Goal: Task Accomplishment & Management: Manage account settings

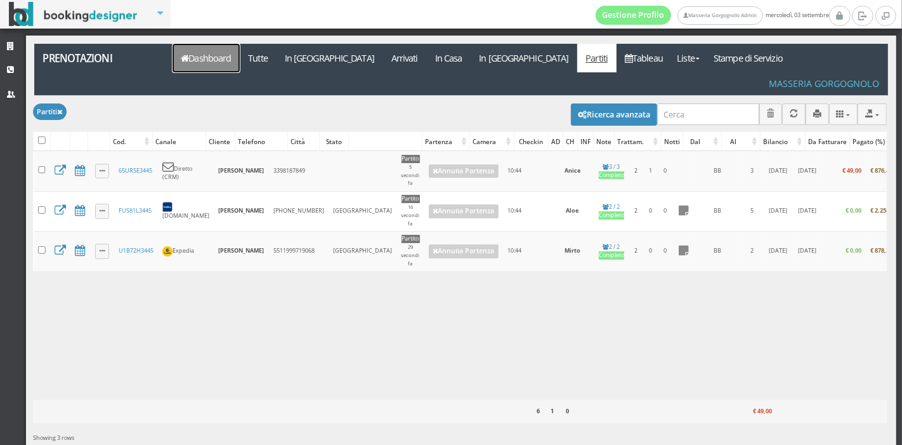
click at [222, 55] on link "Dashboard" at bounding box center [206, 58] width 67 height 29
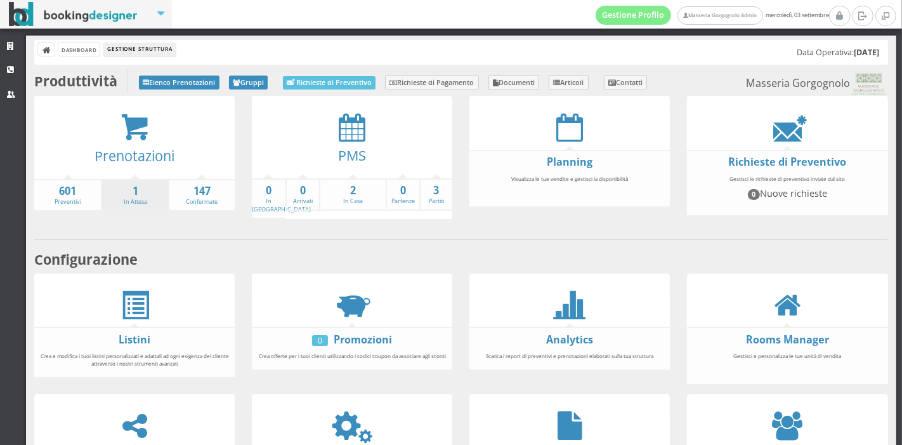
click at [148, 198] on li "1 In Attesa" at bounding box center [134, 195] width 67 height 33
click at [134, 195] on strong "1" at bounding box center [134, 191] width 65 height 15
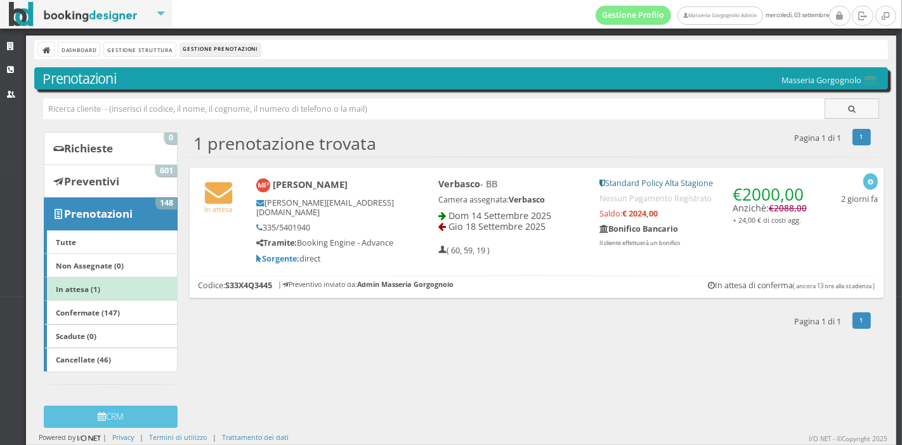
click at [630, 268] on div "In attesa [PERSON_NAME] [PERSON_NAME][EMAIL_ADDRESS][DOMAIN_NAME] 335/5401940 T…" at bounding box center [537, 217] width 694 height 101
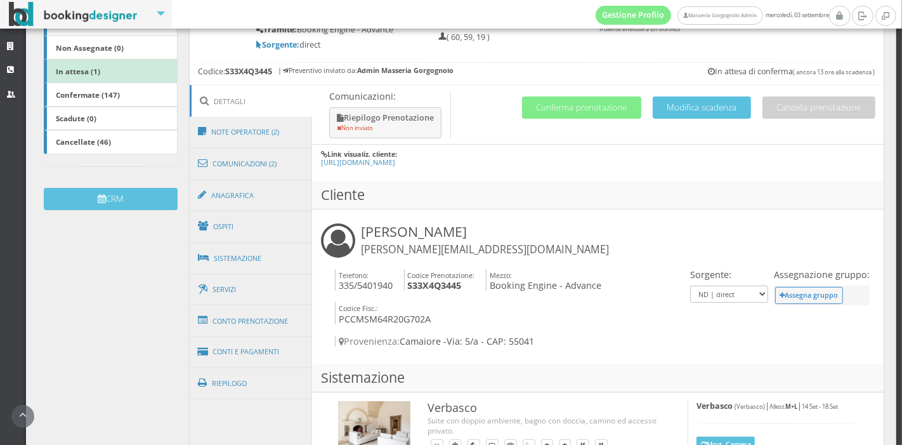
scroll to position [242, 0]
drag, startPoint x: 577, startPoint y: 124, endPoint x: 648, endPoint y: 145, distance: 73.6
click at [648, 144] on h4 "Comunicazioni: Riepilogo Prenotazione Non inviato Cancella prenotazione Modific…" at bounding box center [597, 114] width 571 height 60
click at [585, 118] on button "Conferma prenotazione" at bounding box center [581, 107] width 119 height 22
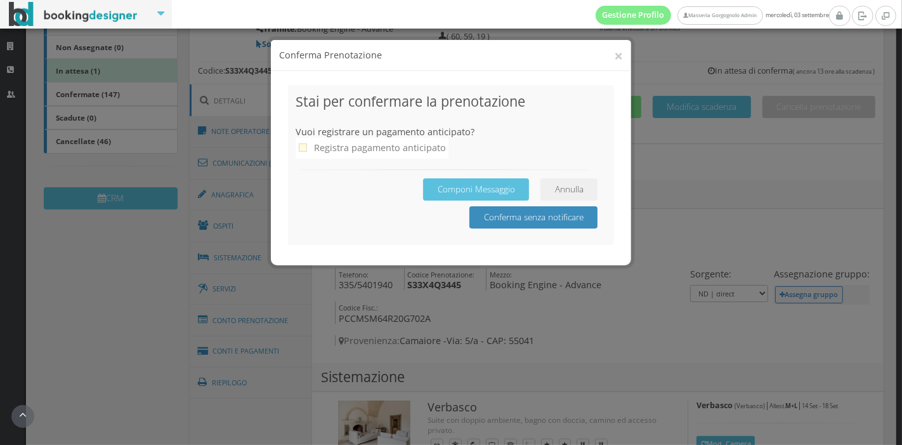
click at [413, 146] on div "Registra pagamento anticipato" at bounding box center [380, 147] width 132 height 15
checkbox input "true"
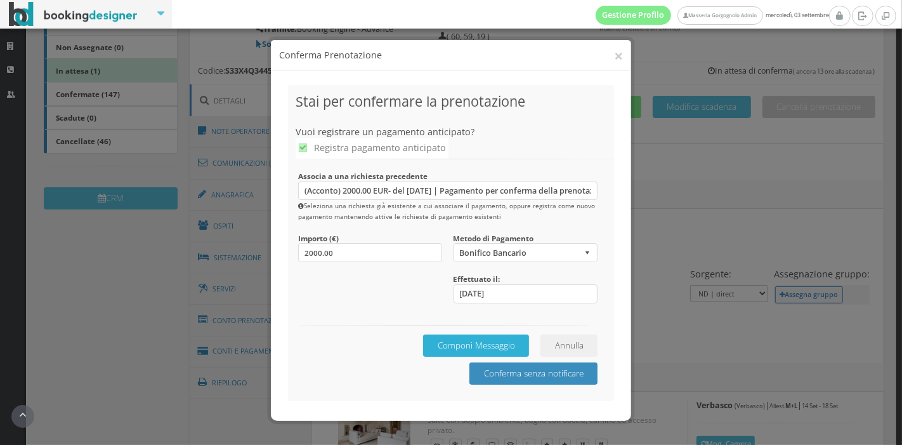
click at [500, 343] on button "Componi Messaggio" at bounding box center [476, 345] width 106 height 22
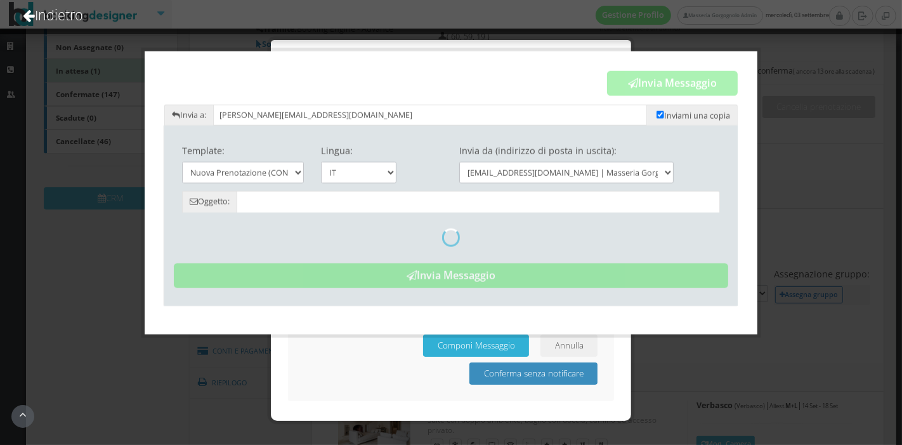
type input "Prenotazione Confermata - Masseria Gorgognolo"
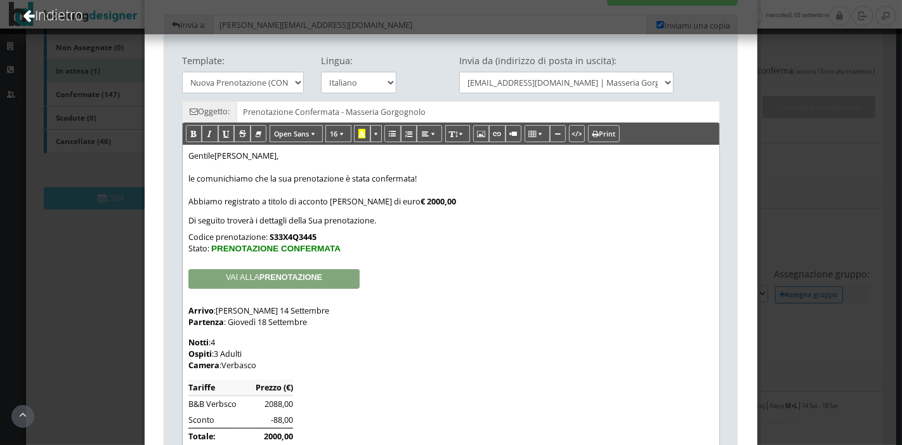
scroll to position [0, 0]
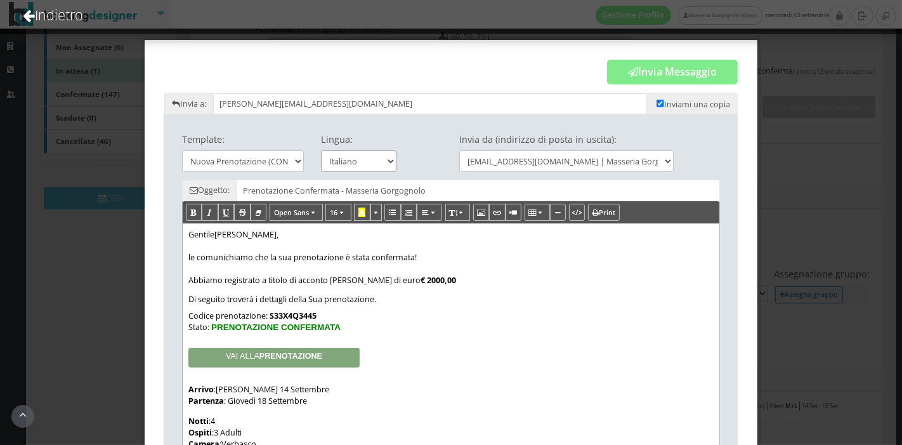
click at [377, 162] on select "Italiano English" at bounding box center [358, 160] width 75 height 21
click at [321, 150] on select "Italiano English" at bounding box center [358, 160] width 75 height 21
drag, startPoint x: 656, startPoint y: 74, endPoint x: 710, endPoint y: 226, distance: 161.3
click at [673, 65] on button "Invia Messaggio" at bounding box center [672, 72] width 131 height 25
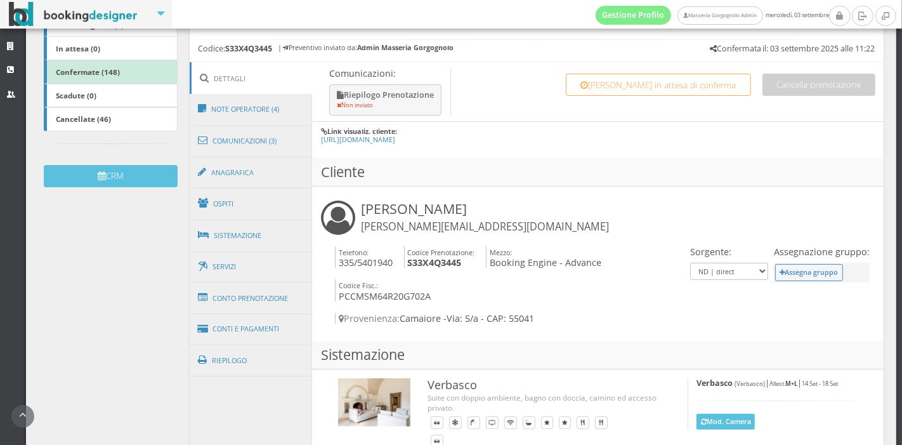
scroll to position [380, 0]
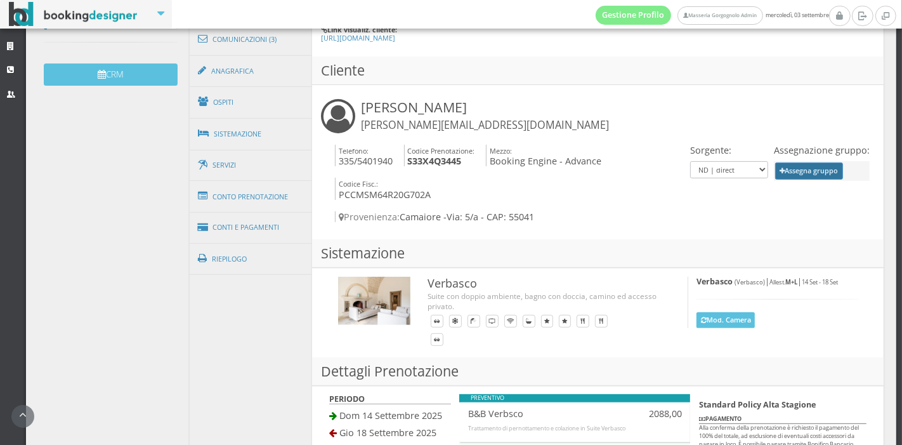
click at [801, 180] on button "Assegna gruppo" at bounding box center [809, 170] width 68 height 17
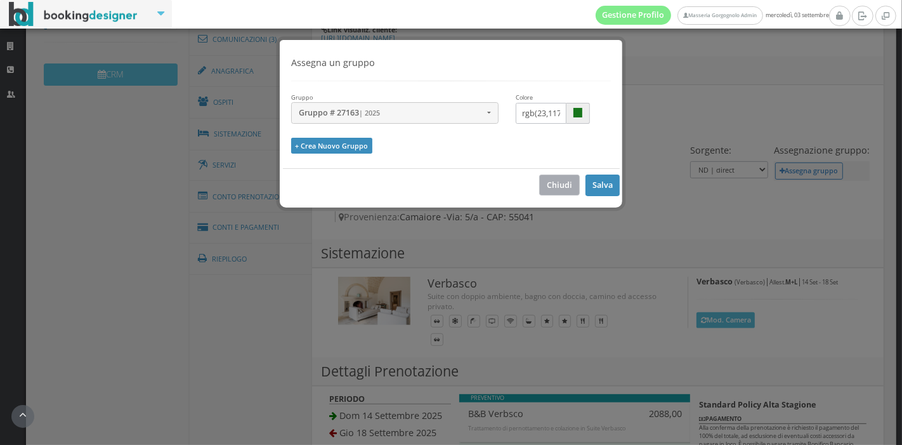
click at [558, 177] on button "Chiudi" at bounding box center [559, 184] width 41 height 21
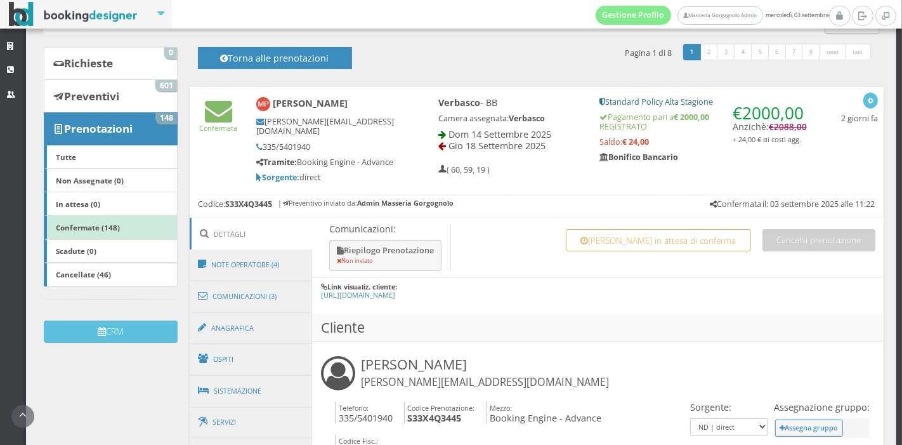
scroll to position [0, 0]
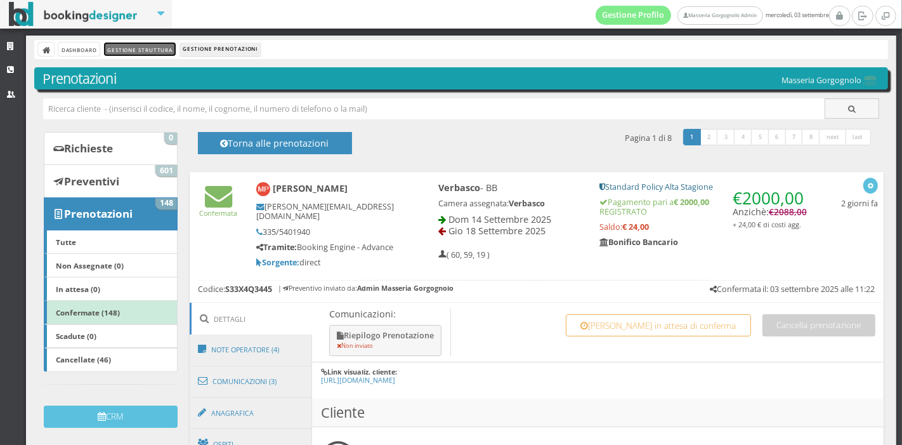
click at [150, 42] on link "Gestione Struttura" at bounding box center [139, 48] width 71 height 13
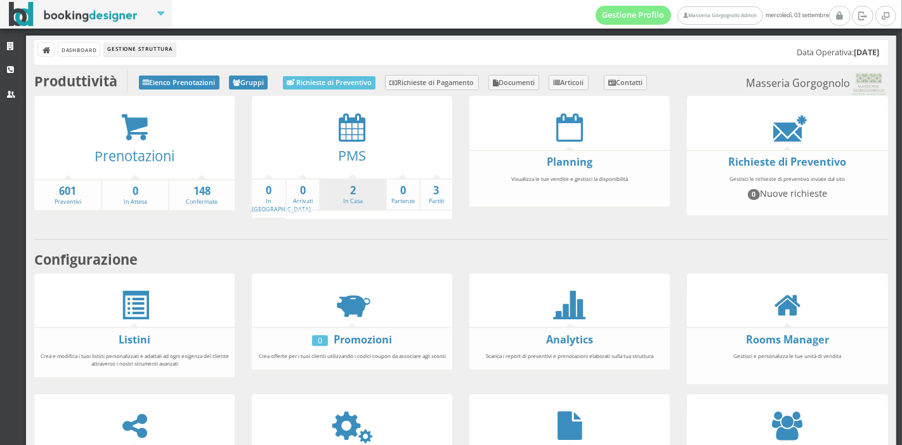
click at [324, 200] on li "2 In Casa" at bounding box center [352, 194] width 67 height 33
click at [336, 198] on li "2 In Casa" at bounding box center [352, 194] width 67 height 33
click at [342, 195] on strong "2" at bounding box center [352, 190] width 65 height 15
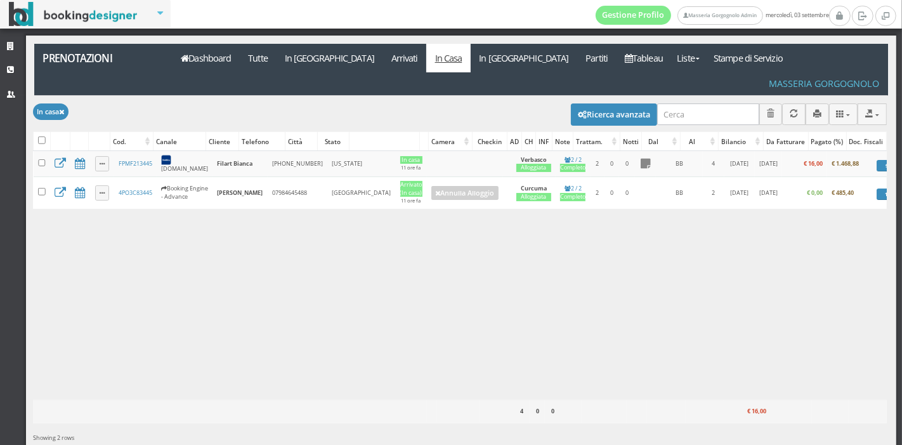
scroll to position [0, 3]
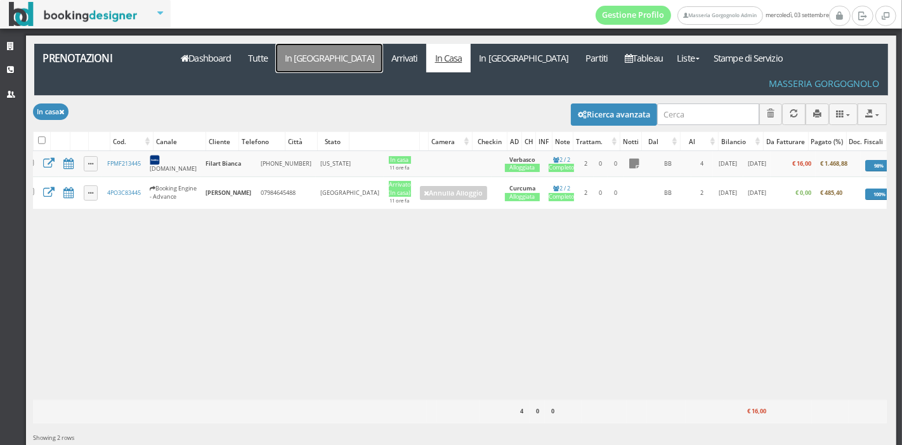
click at [307, 63] on link "In [GEOGRAPHIC_DATA]" at bounding box center [329, 58] width 107 height 29
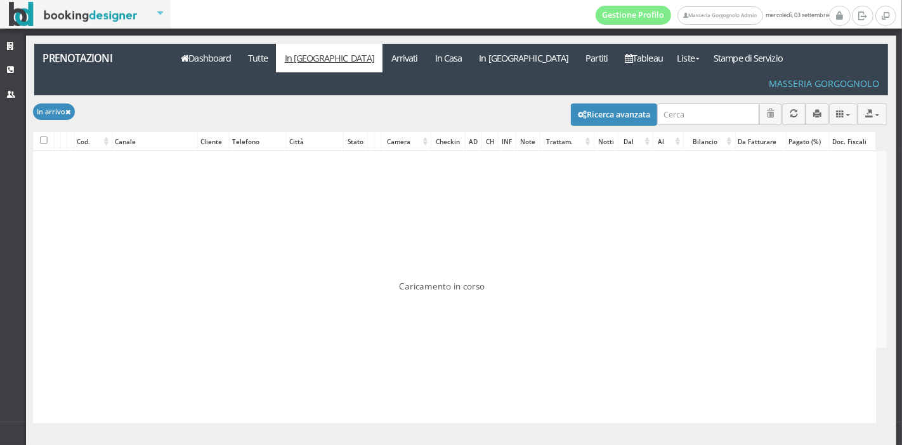
checkbox input "false"
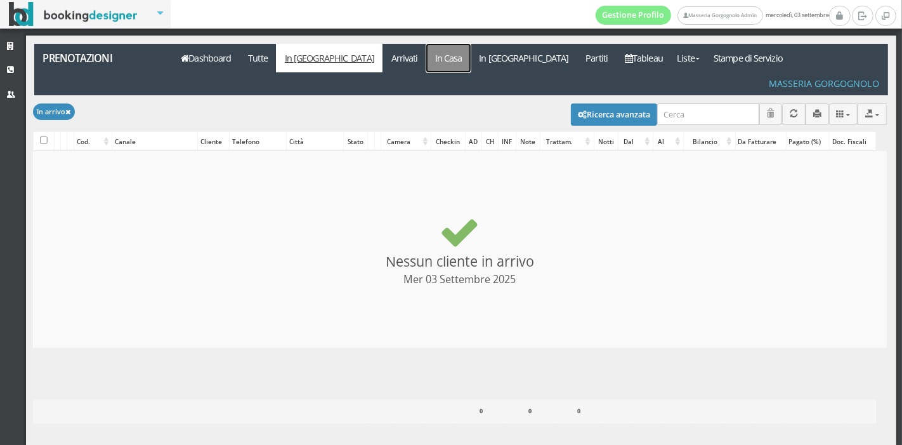
click at [426, 56] on link "In Casa" at bounding box center [448, 58] width 44 height 29
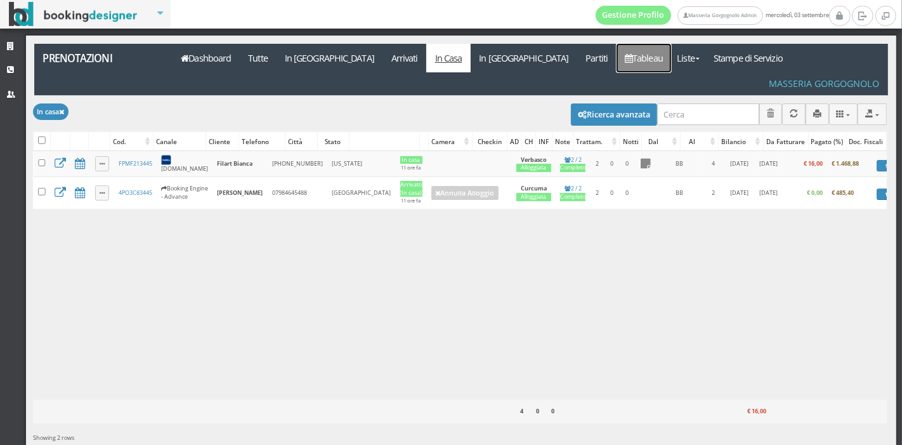
click at [617, 59] on link "Tableau" at bounding box center [644, 58] width 55 height 29
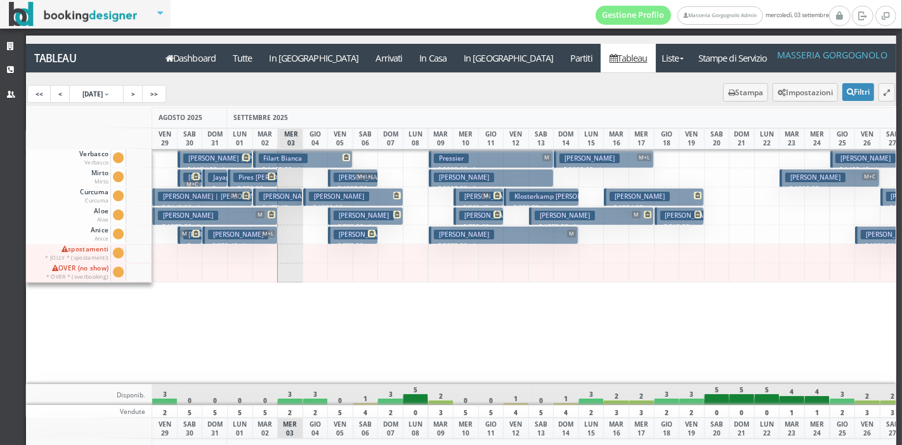
click at [174, 218] on h3 "Cowan Amber" at bounding box center [188, 216] width 60 height 10
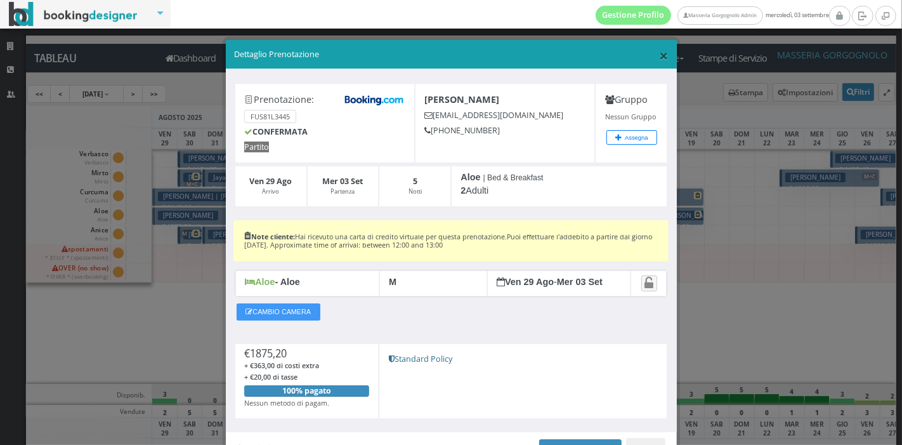
click at [659, 57] on span "×" at bounding box center [663, 55] width 9 height 22
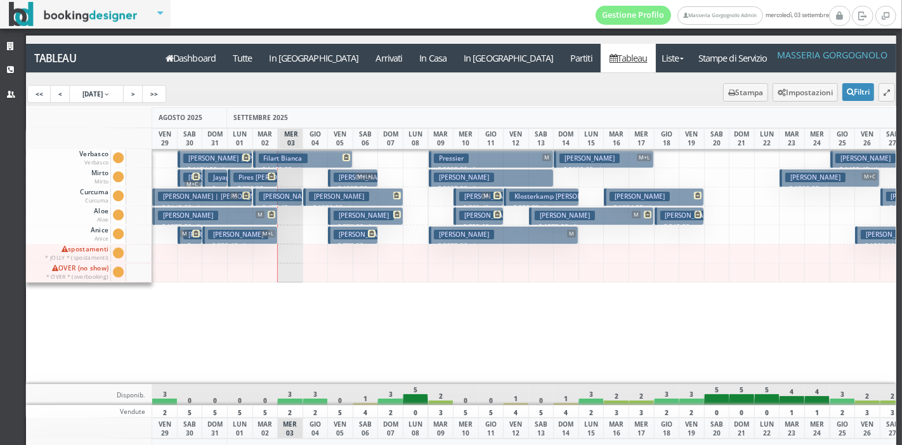
click at [364, 176] on span "M+L+L" at bounding box center [365, 177] width 20 height 8
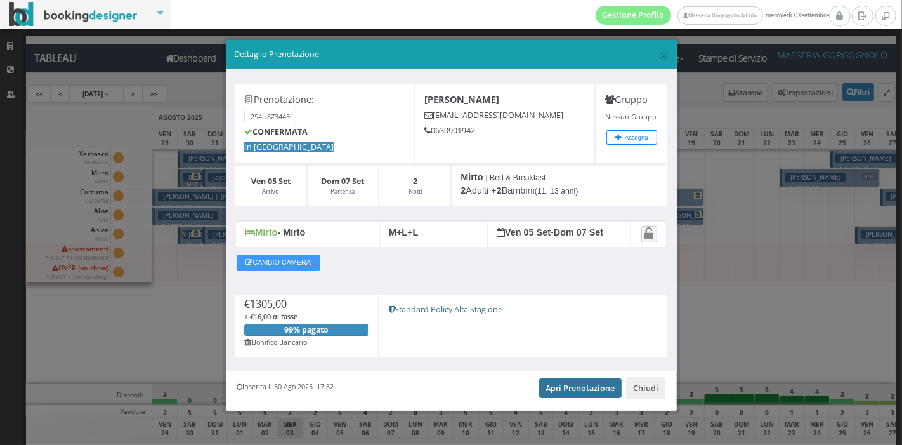
click at [563, 383] on link "Apri Prenotazione" at bounding box center [580, 387] width 83 height 19
click at [659, 60] on span "×" at bounding box center [663, 55] width 9 height 22
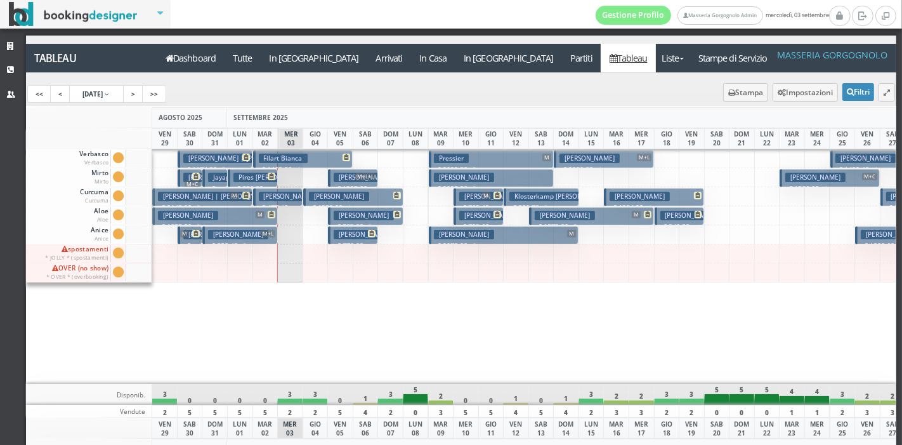
click at [395, 198] on button "Rusek Igor € 1320.00 4 notti 1 Adulto" at bounding box center [353, 197] width 100 height 18
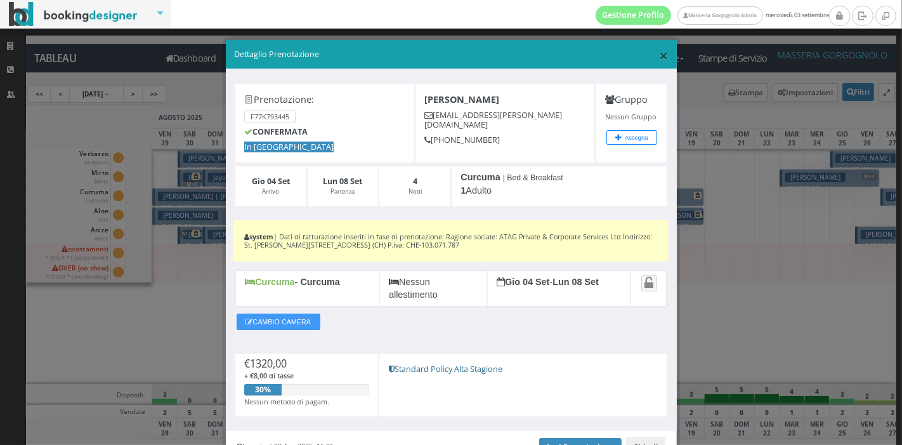
click at [661, 55] on div "× Dettaglio Prenotazione" at bounding box center [451, 54] width 451 height 29
click at [659, 49] on span "×" at bounding box center [663, 55] width 9 height 22
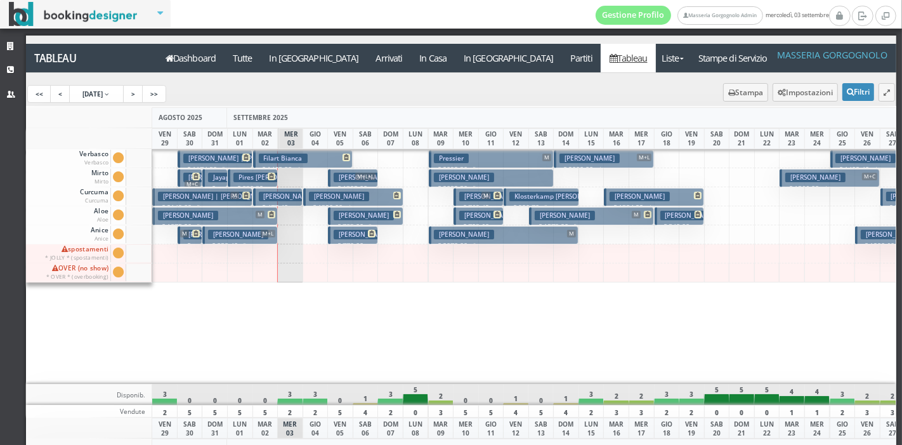
click at [362, 236] on h3 "Kolacek David" at bounding box center [364, 235] width 60 height 10
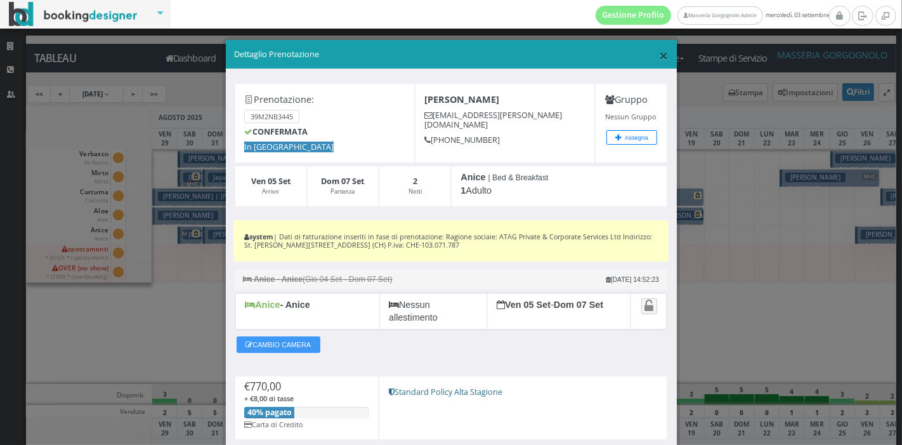
click at [659, 65] on span "×" at bounding box center [663, 55] width 9 height 22
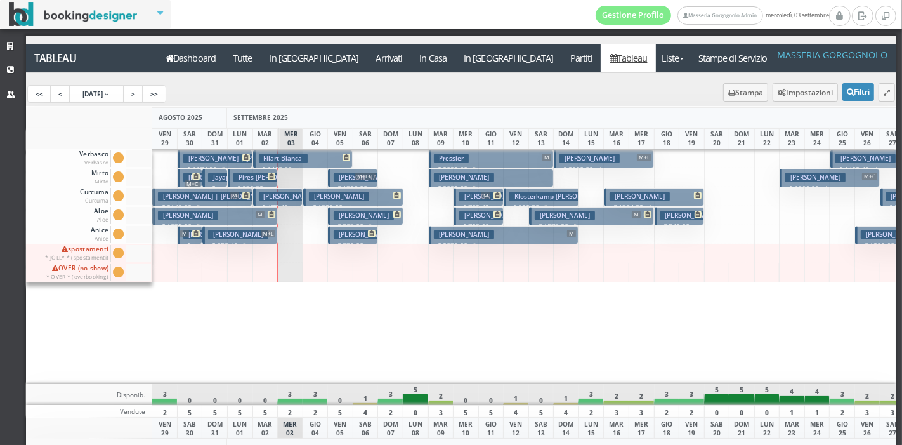
click at [383, 212] on h3 "Gazzaneo Francesco" at bounding box center [364, 216] width 60 height 10
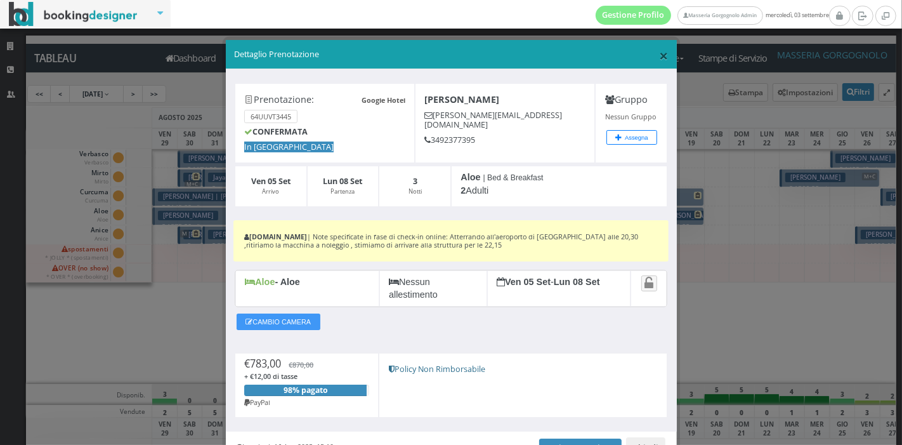
click at [659, 53] on span "×" at bounding box center [663, 55] width 9 height 22
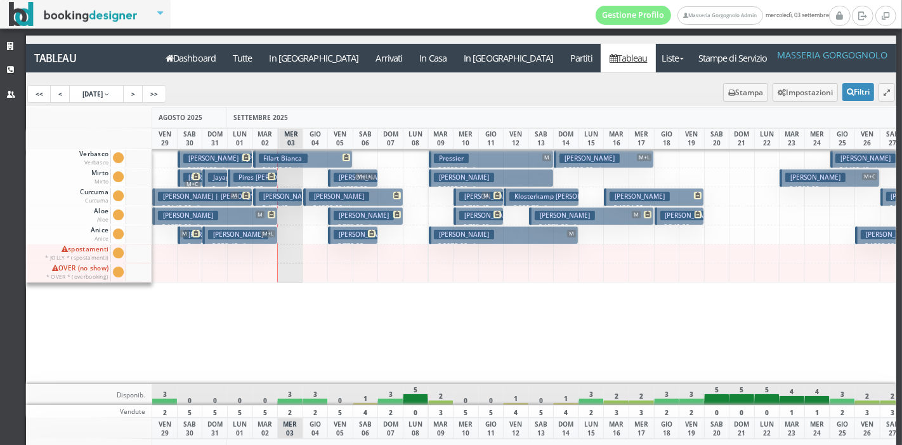
click at [471, 235] on h3 "Schega Reinhard" at bounding box center [464, 235] width 60 height 10
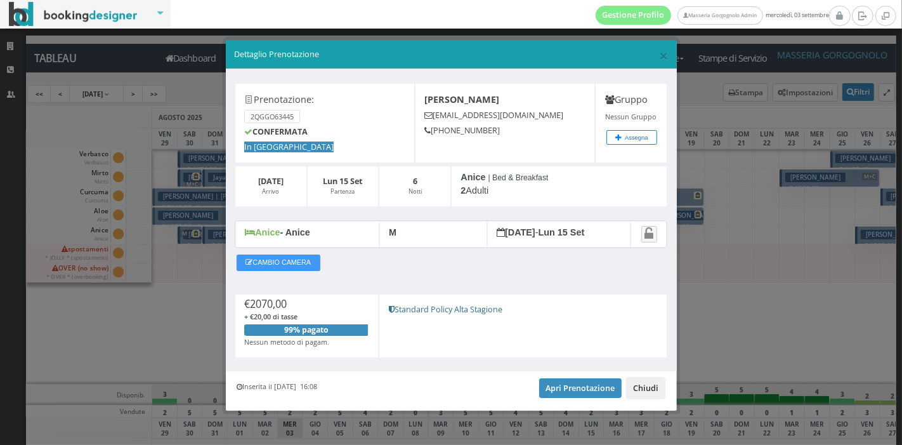
click at [649, 379] on button "Chiudi" at bounding box center [645, 388] width 39 height 22
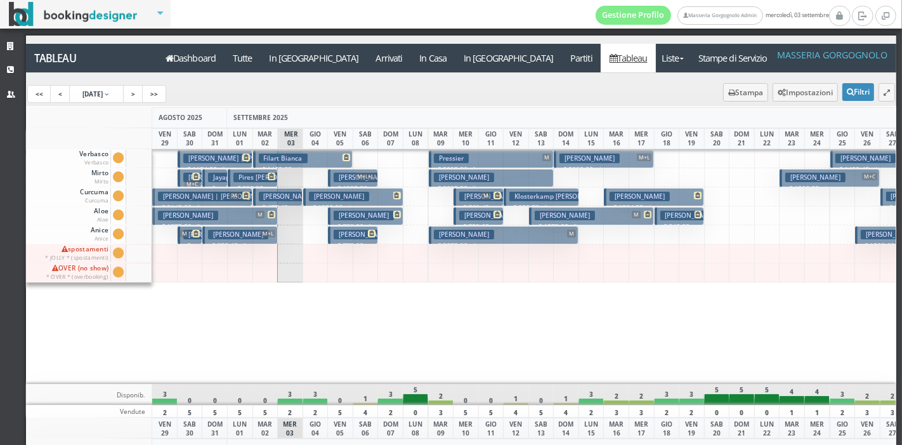
click at [488, 194] on span "M" at bounding box center [485, 196] width 9 height 8
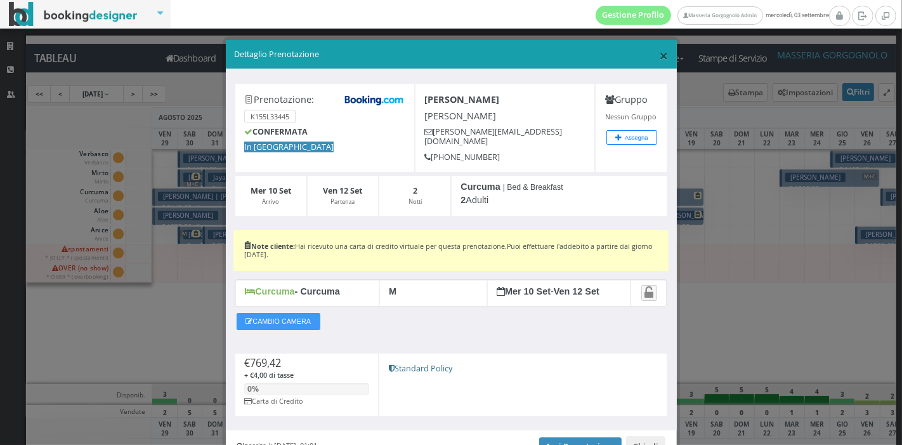
click at [659, 60] on span "×" at bounding box center [663, 55] width 9 height 22
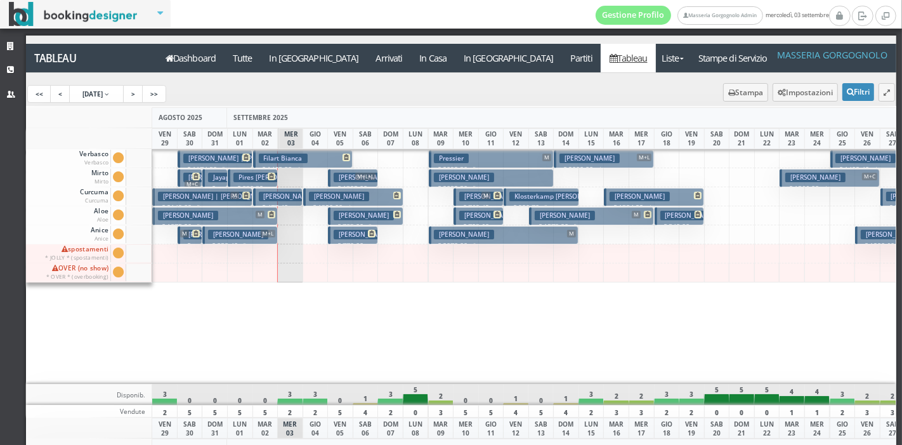
click at [483, 212] on h3 "Nehorayoff Ariel | Hernandez Callie" at bounding box center [518, 216] width 118 height 10
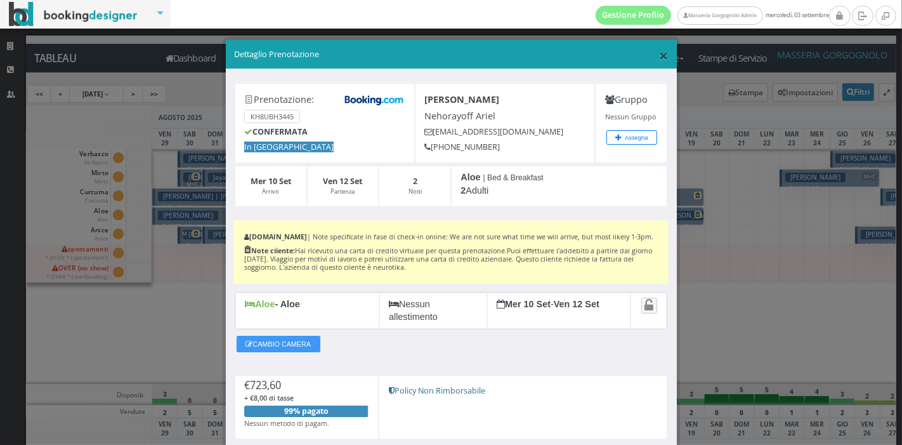
click at [659, 55] on span "×" at bounding box center [663, 55] width 9 height 22
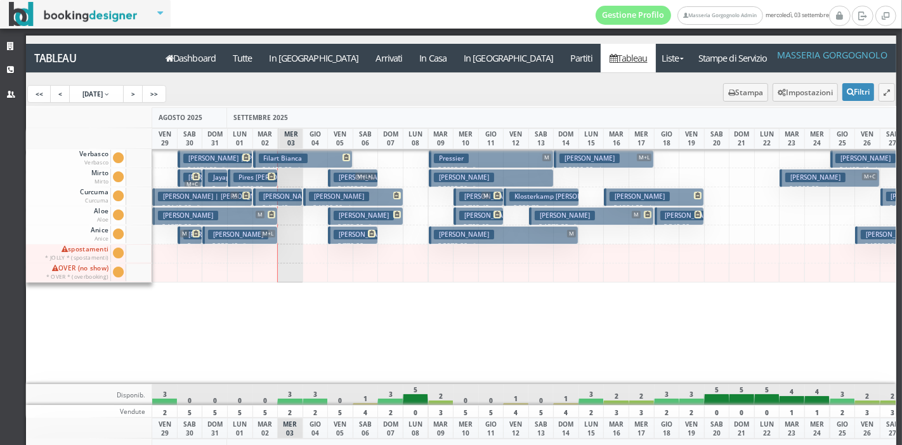
click at [549, 195] on h3 "Klosterkamp Kristina" at bounding box center [559, 197] width 101 height 10
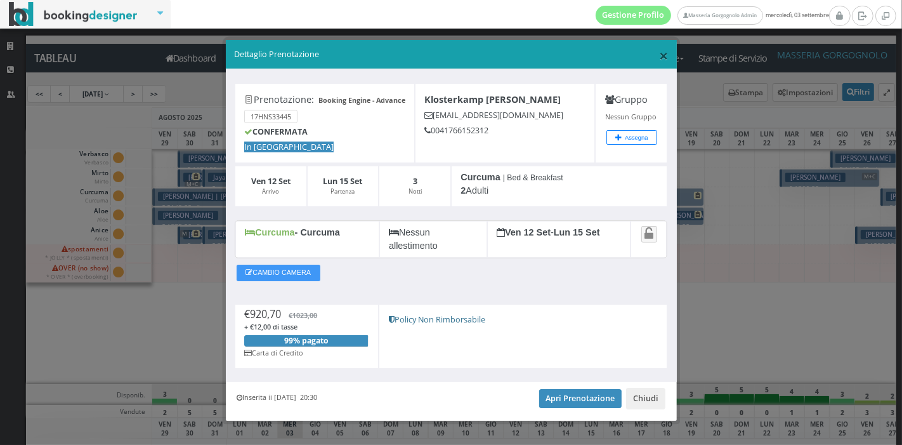
click at [659, 51] on span "×" at bounding box center [663, 55] width 9 height 22
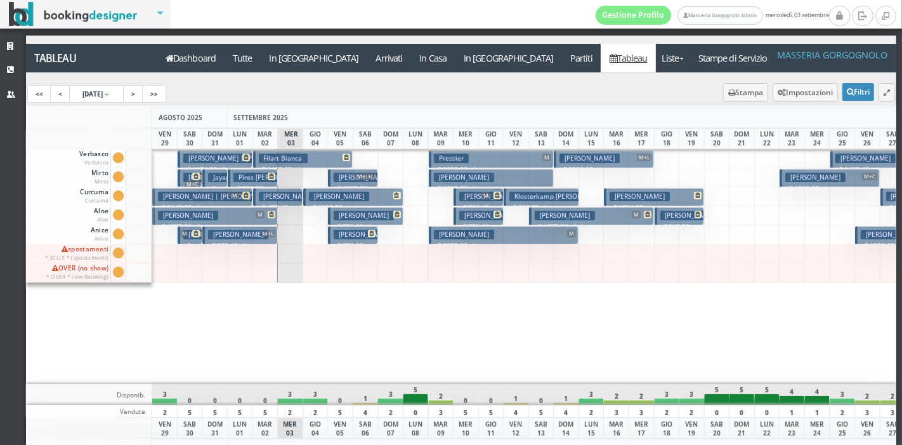
click at [580, 219] on button "Geiger Christopher M € 1573.90 5 notti 2 Adulti" at bounding box center [591, 216] width 125 height 18
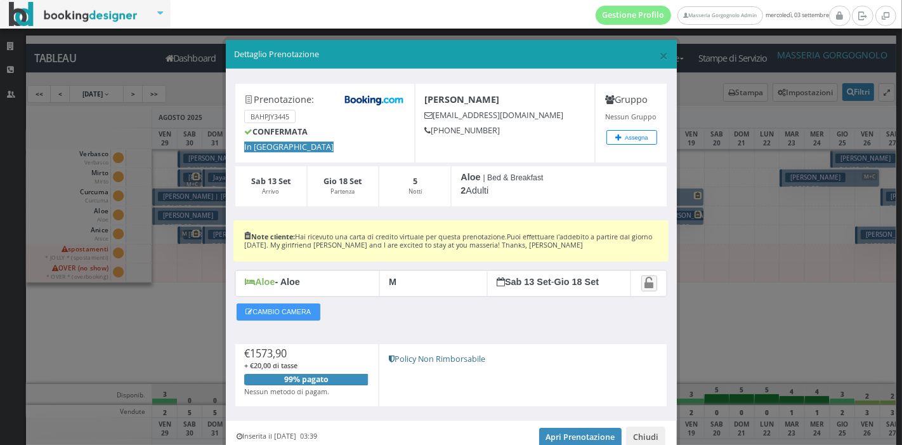
click at [648, 58] on h5 "Dettaglio Prenotazione" at bounding box center [451, 54] width 434 height 11
click at [659, 56] on span "×" at bounding box center [663, 55] width 9 height 22
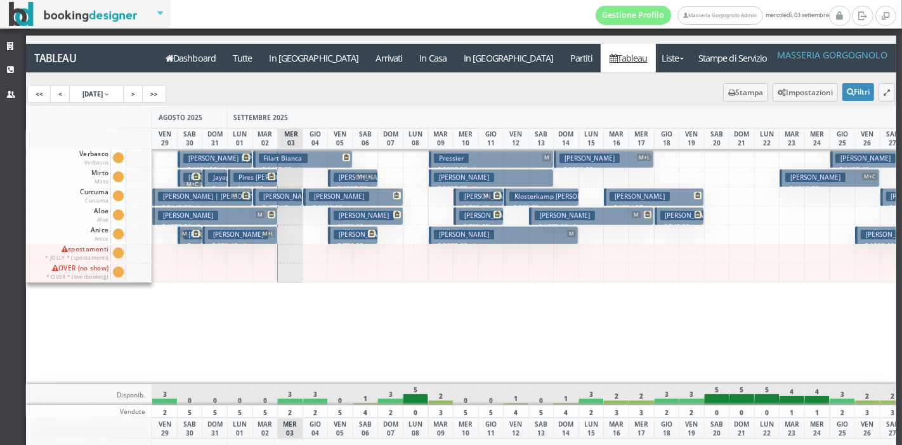
click at [625, 162] on button "Puccini Massimiliano M+L € 2000.00 4 notti 3 Adulti" at bounding box center [604, 159] width 100 height 18
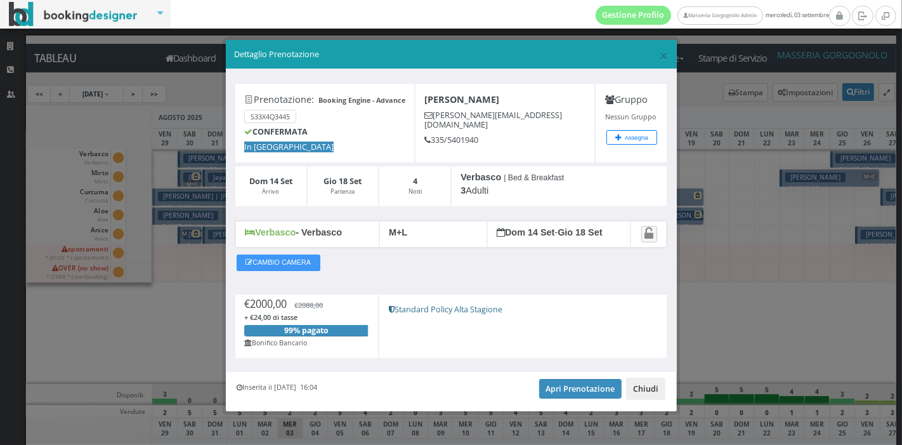
click at [641, 384] on button "Chiudi" at bounding box center [645, 388] width 39 height 22
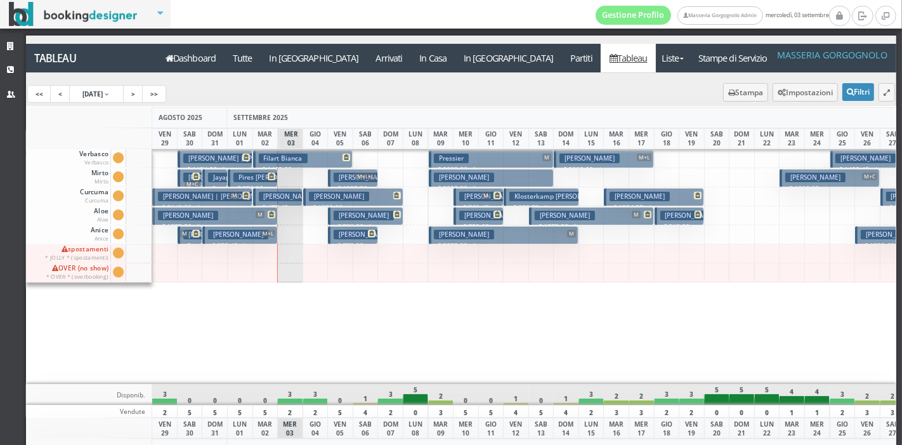
click at [654, 196] on h3 "Ambroggio Veronica" at bounding box center [640, 197] width 60 height 10
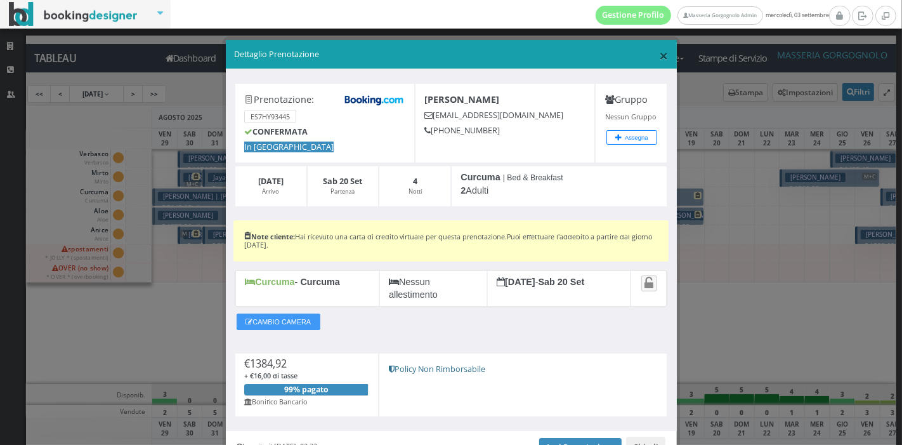
click at [659, 54] on span "×" at bounding box center [663, 55] width 9 height 22
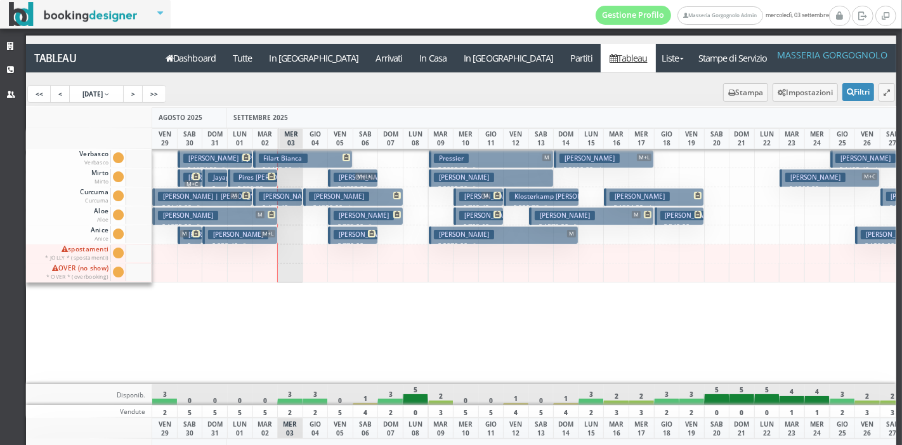
click at [689, 221] on p "€ 540.00 2 notti" at bounding box center [680, 231] width 41 height 20
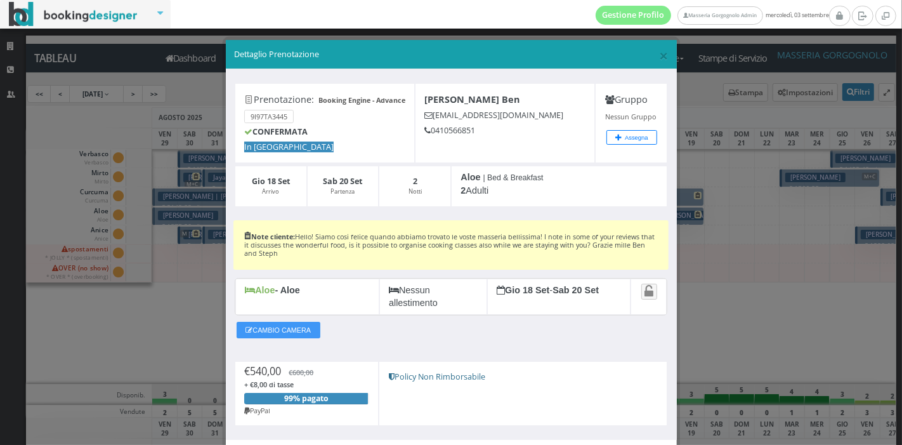
click at [689, 220] on div "× Dettaglio Prenotazione Booking Engine - Advance Prenotazione: 9I97TA3445 CONF…" at bounding box center [451, 222] width 902 height 445
click at [659, 53] on span "×" at bounding box center [663, 55] width 9 height 22
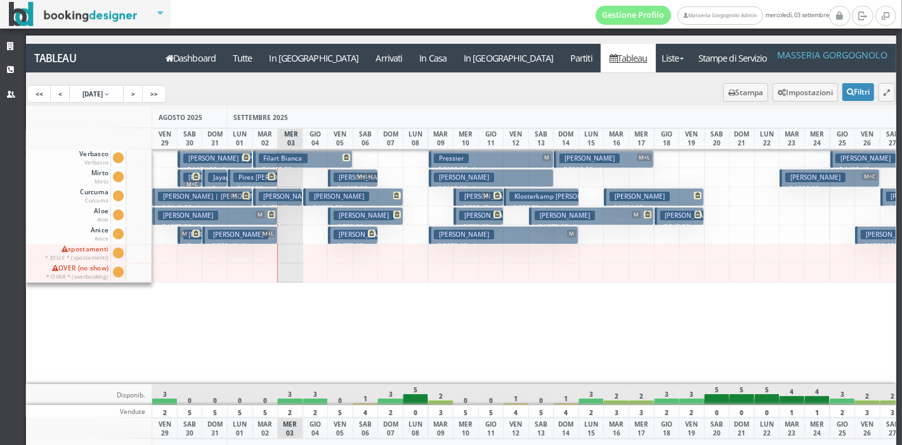
click at [673, 218] on h3 "Ben Wright Ben" at bounding box center [697, 216] width 74 height 10
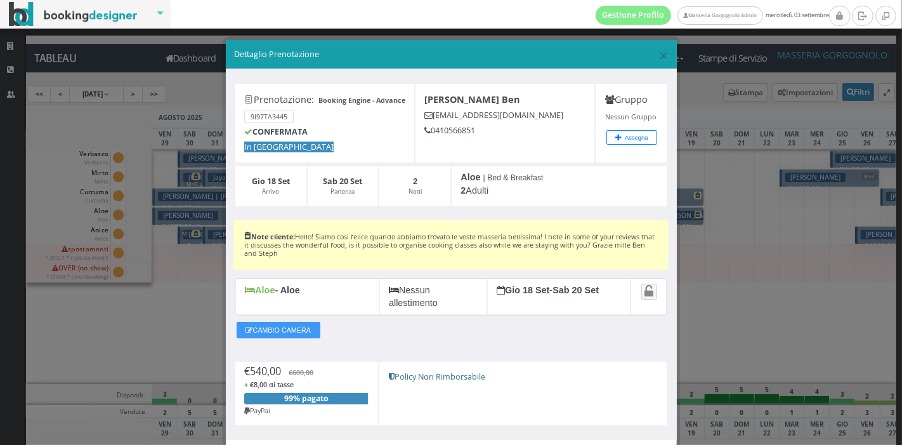
scroll to position [79, 0]
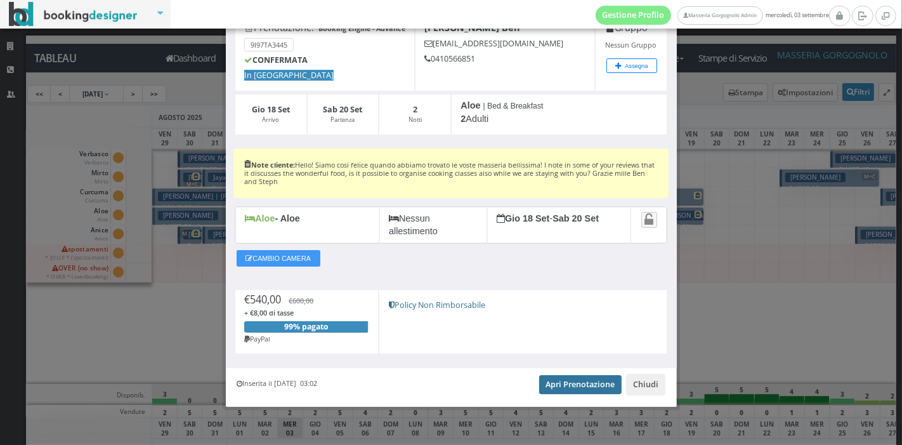
click at [549, 387] on link "Apri Prenotazione" at bounding box center [580, 384] width 83 height 19
click at [637, 393] on button "Chiudi" at bounding box center [645, 385] width 39 height 22
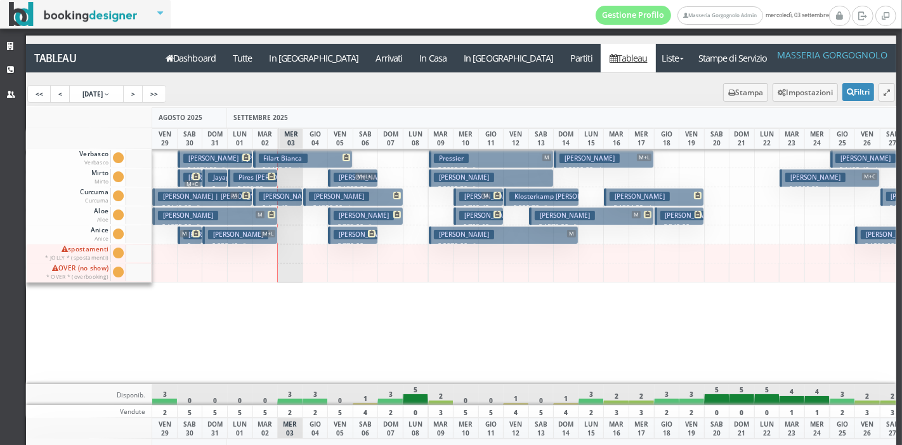
click at [523, 181] on div "Verbasco Verbasco Cam. Verbasco sporca Segna come pulita Segna come sporca Modi…" at bounding box center [461, 266] width 870 height 235
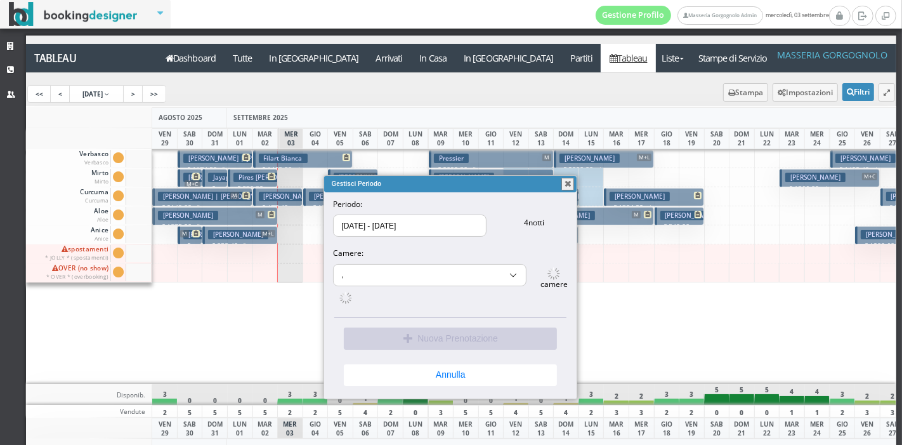
select select "10187"
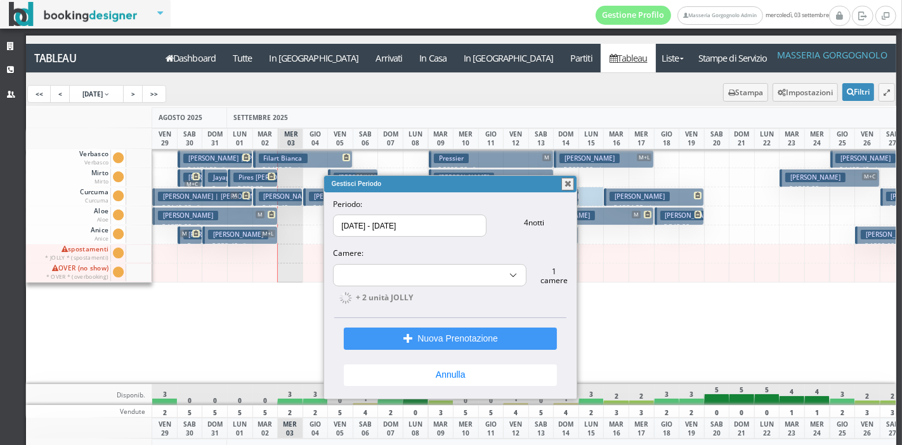
click at [569, 187] on button "button" at bounding box center [567, 184] width 13 height 13
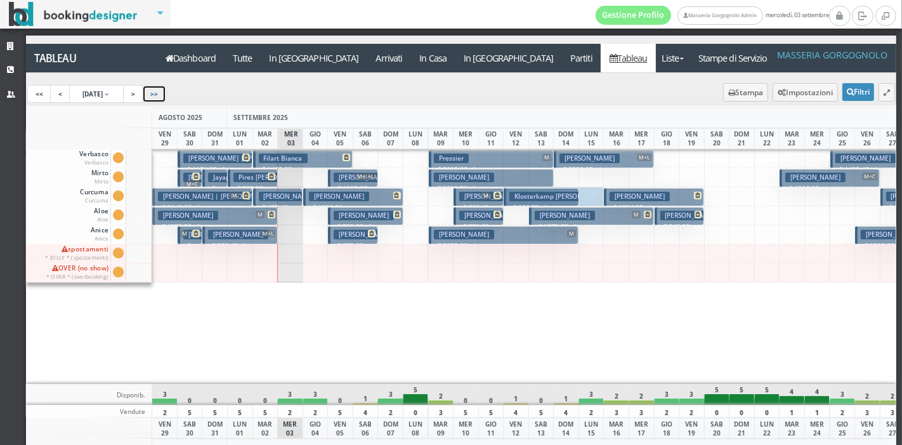
click at [166, 93] on link ">>" at bounding box center [154, 94] width 24 height 18
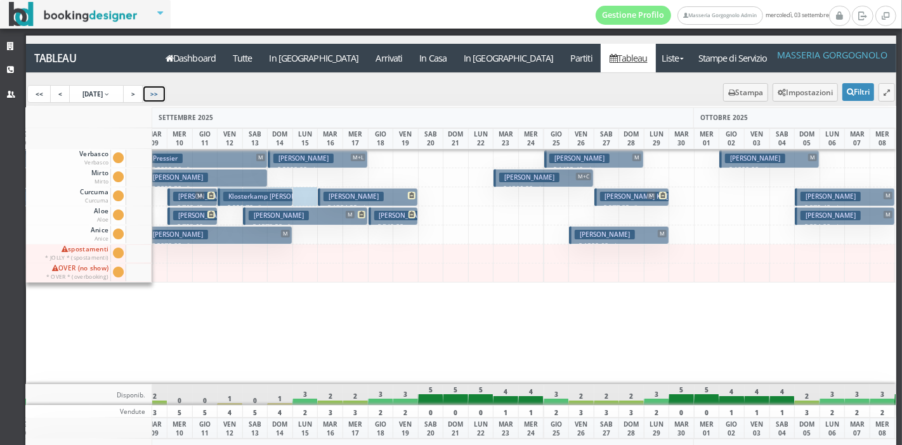
click at [166, 93] on link ">>" at bounding box center [154, 94] width 24 height 18
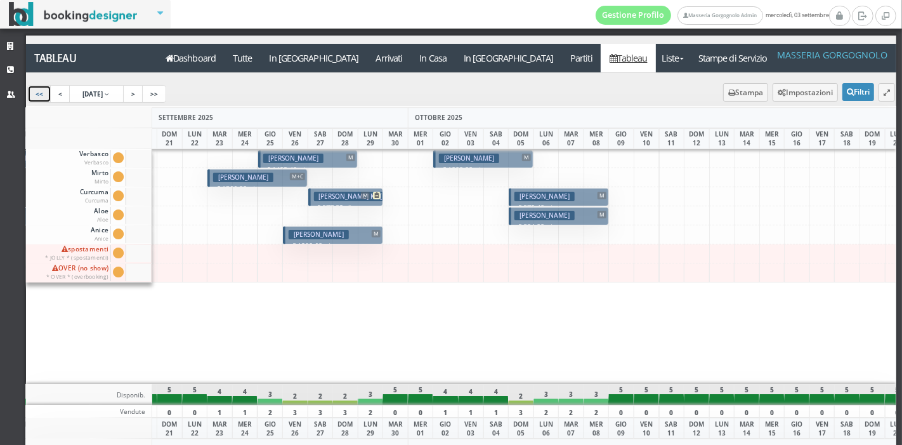
click at [39, 93] on link "<<" at bounding box center [39, 94] width 24 height 18
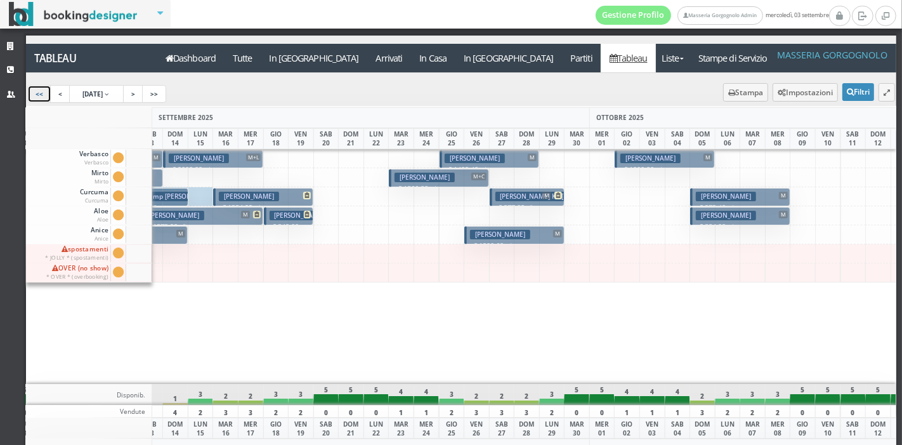
click at [39, 93] on link "<<" at bounding box center [39, 94] width 24 height 18
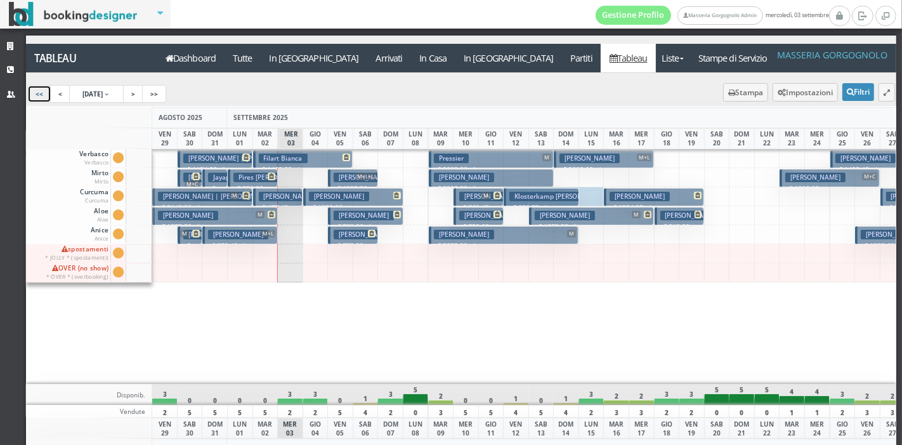
click at [359, 240] on p "€ 770.00 2 notti" at bounding box center [354, 250] width 41 height 20
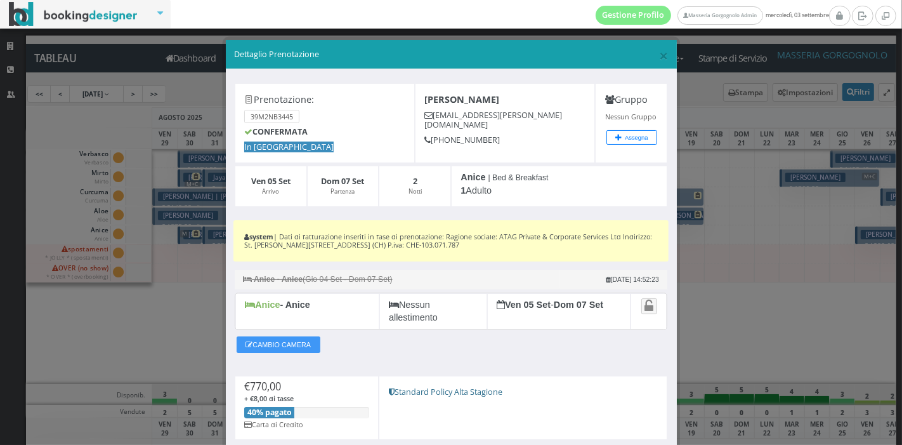
scroll to position [95, 0]
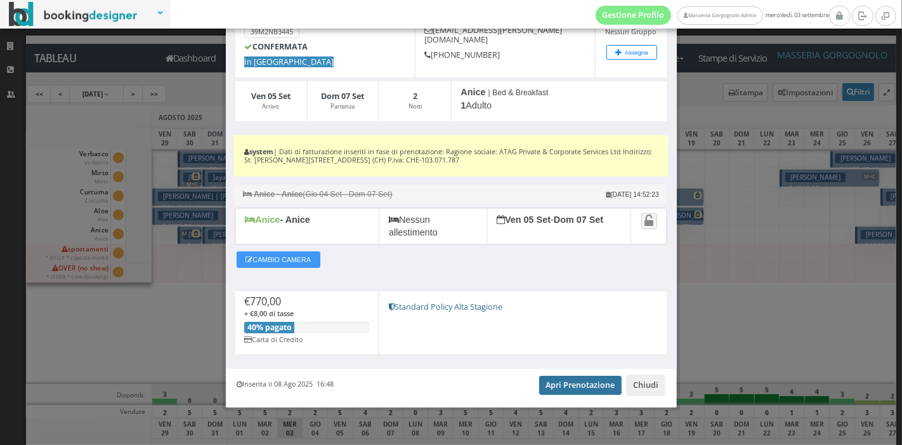
click at [563, 380] on link "Apri Prenotazione" at bounding box center [580, 384] width 83 height 19
click at [643, 381] on button "Chiudi" at bounding box center [645, 385] width 39 height 22
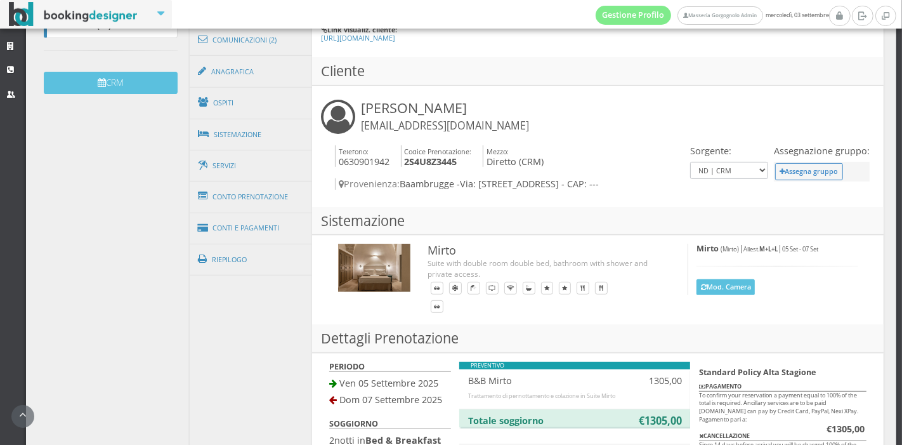
scroll to position [395, 0]
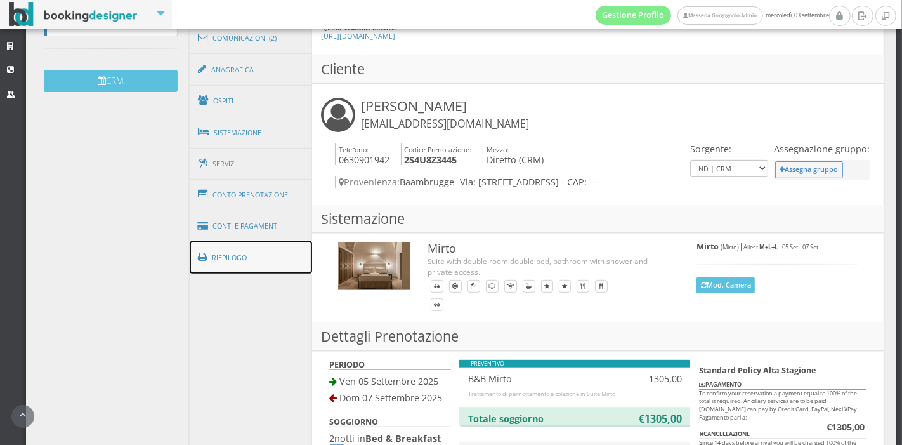
click at [261, 258] on link "Riepilogo" at bounding box center [251, 257] width 123 height 33
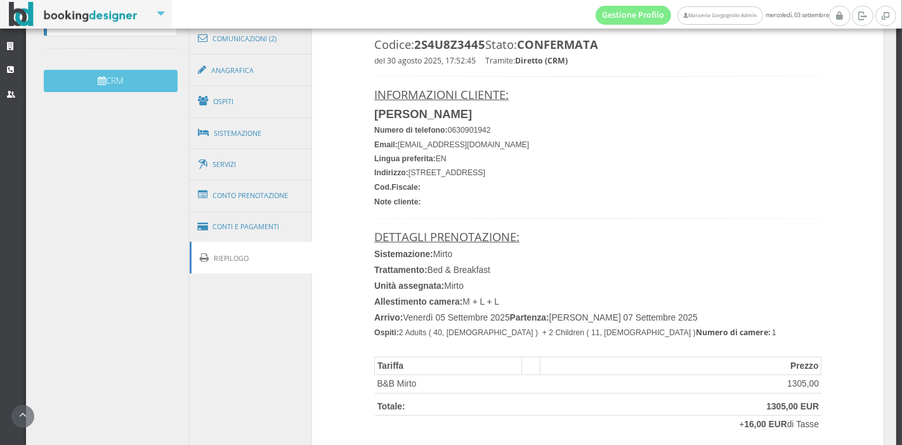
drag, startPoint x: 476, startPoint y: 174, endPoint x: 529, endPoint y: 174, distance: 52.6
click at [529, 174] on h4 "Indirizzo: [STREET_ADDRESS]" at bounding box center [597, 173] width 447 height 10
copy font "Baambrugge"
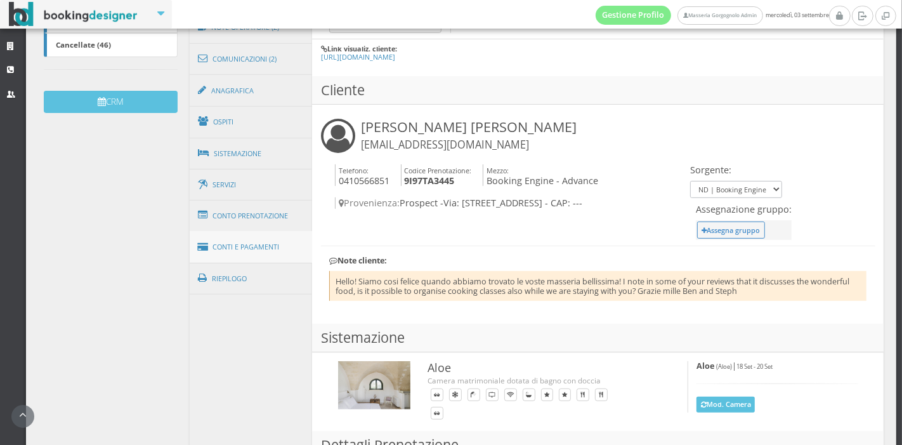
scroll to position [372, 0]
click at [228, 261] on link "Riepilogo" at bounding box center [251, 277] width 123 height 33
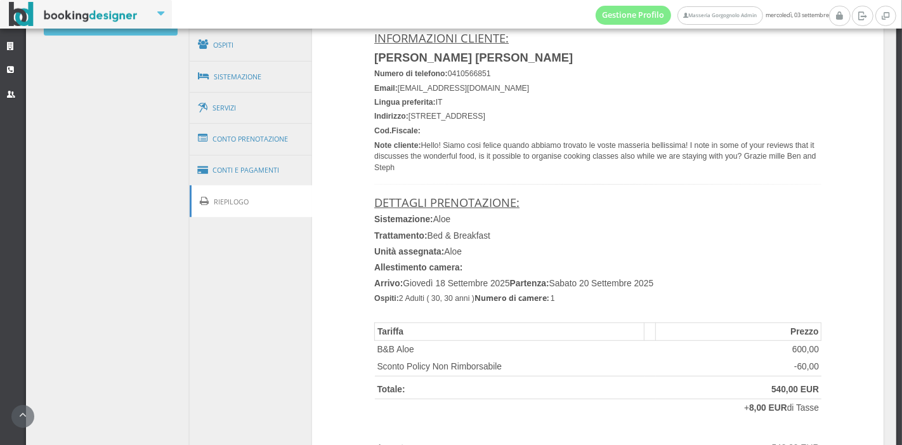
scroll to position [445, 0]
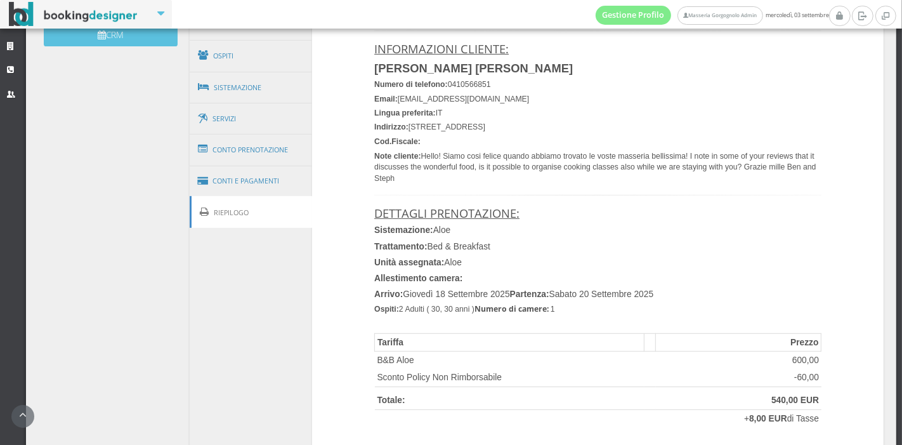
drag, startPoint x: 471, startPoint y: 126, endPoint x: 500, endPoint y: 133, distance: 30.0
click at [485, 131] on font "Indirizzo: 65 Gloucester St, Prospect" at bounding box center [429, 126] width 111 height 9
click at [565, 140] on h4 "Cod.Fiscale:" at bounding box center [597, 142] width 447 height 10
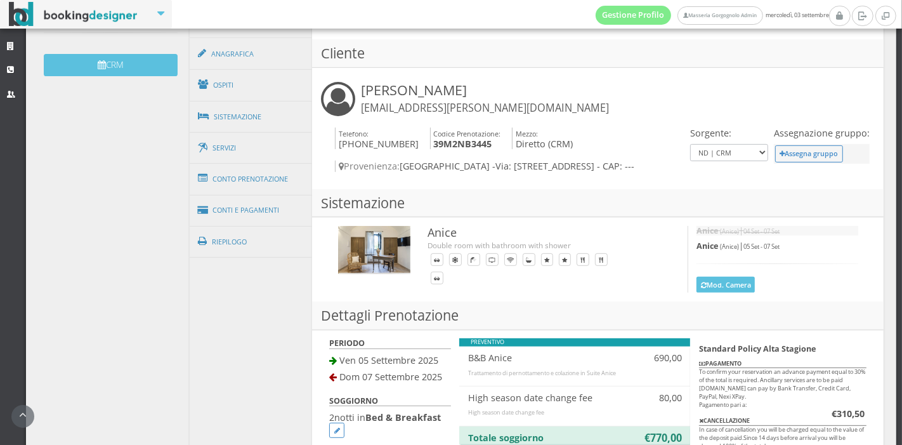
scroll to position [415, 0]
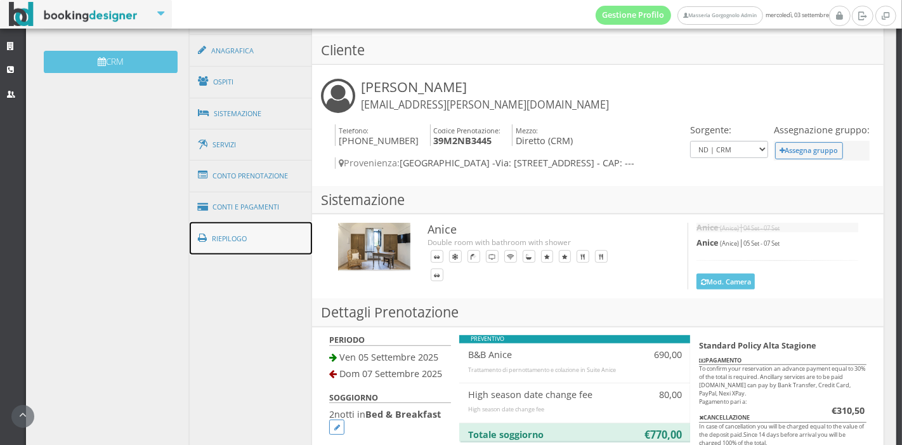
click at [281, 245] on link "Riepilogo" at bounding box center [251, 238] width 123 height 33
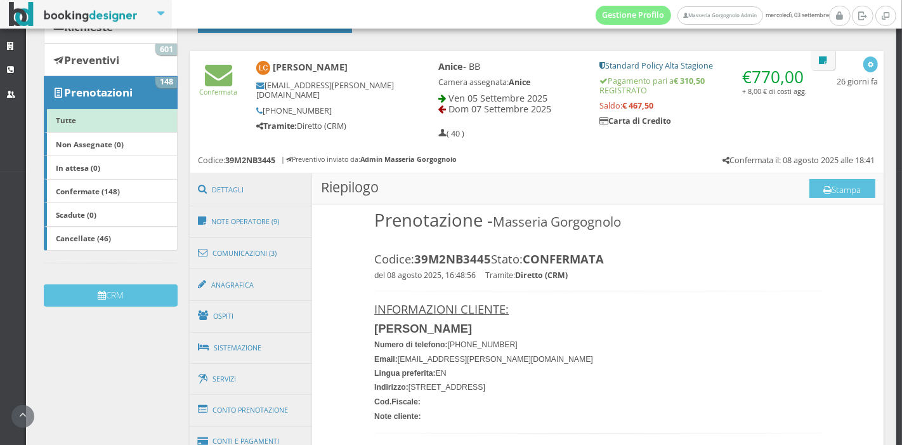
scroll to position [156, 0]
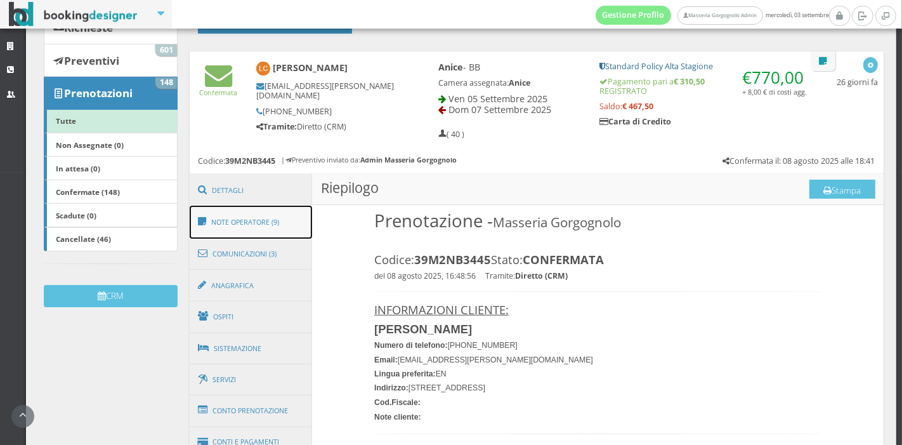
click at [286, 233] on link "Note Operatore (9)" at bounding box center [251, 222] width 123 height 33
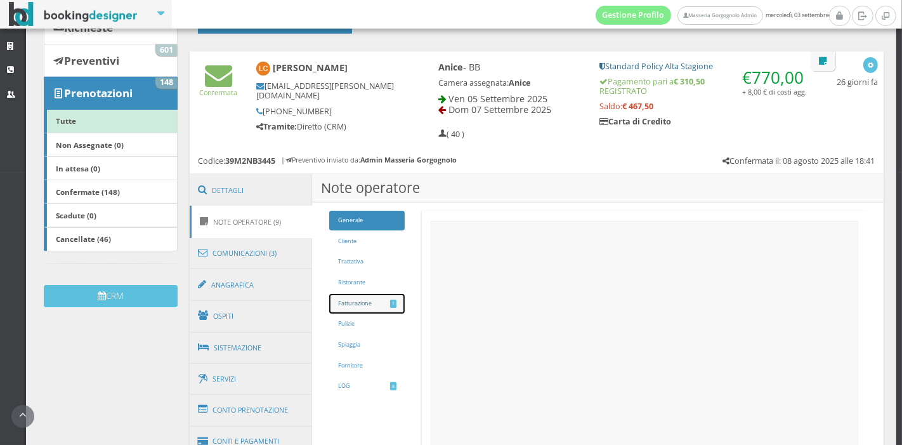
click at [349, 298] on link "Fatturazione 1" at bounding box center [366, 304] width 75 height 20
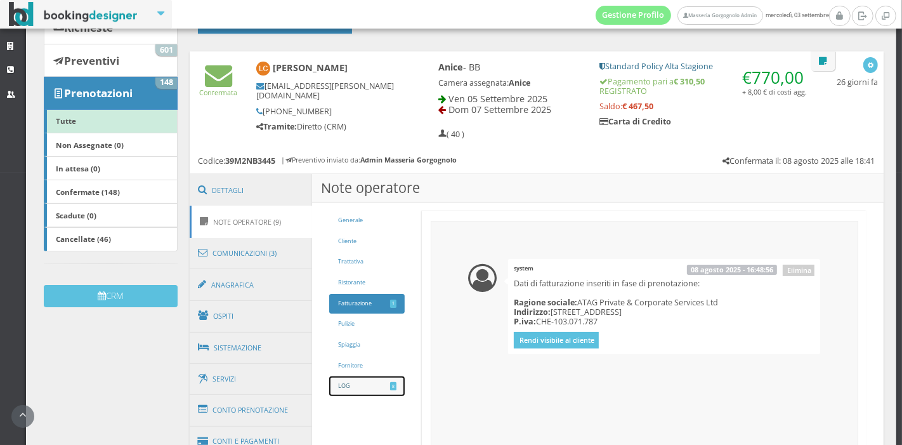
click at [356, 391] on link "LOG 8" at bounding box center [366, 386] width 75 height 20
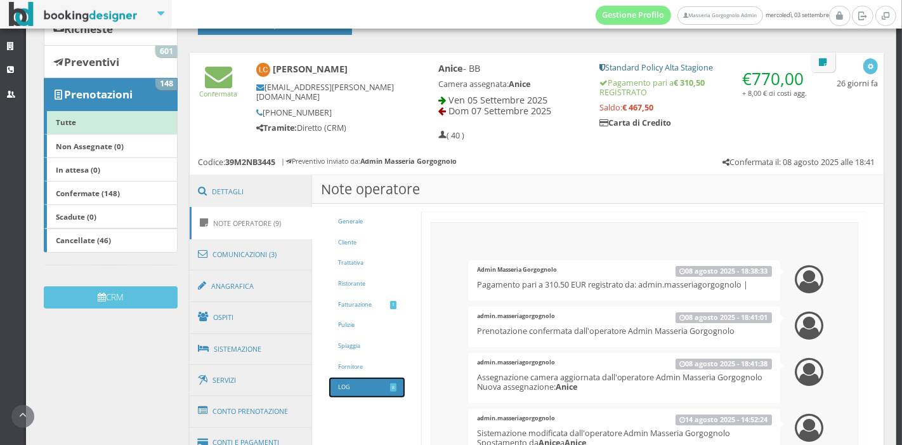
scroll to position [148, 0]
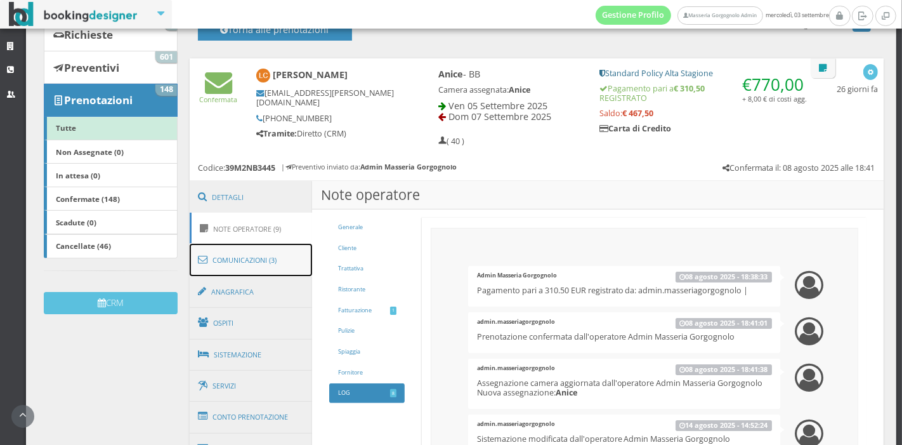
click at [271, 273] on link "Comunicazioni (3)" at bounding box center [251, 260] width 123 height 33
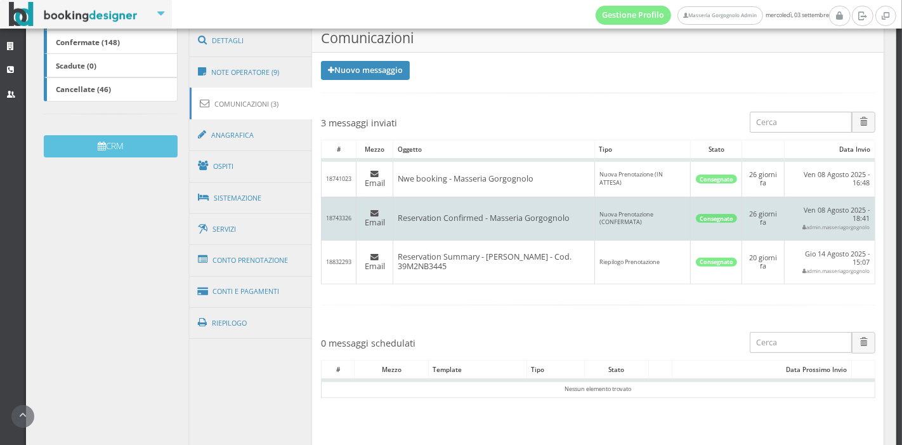
scroll to position [328, 0]
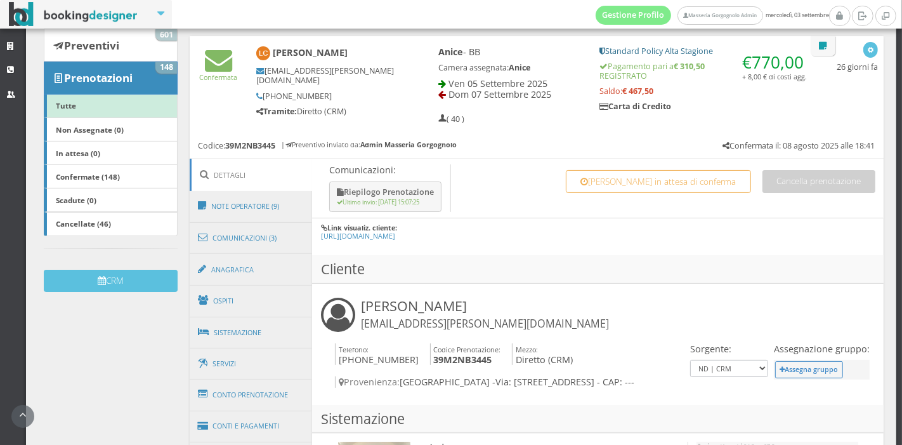
scroll to position [174, 0]
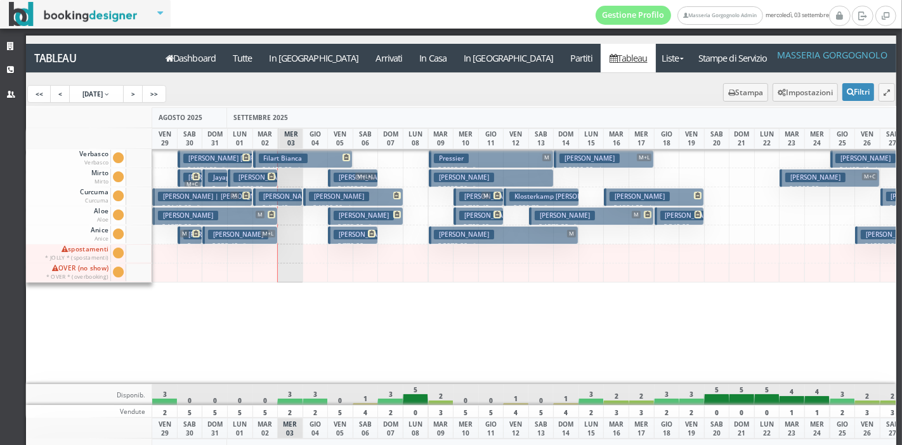
click at [349, 235] on h3 "[PERSON_NAME]" at bounding box center [364, 235] width 60 height 10
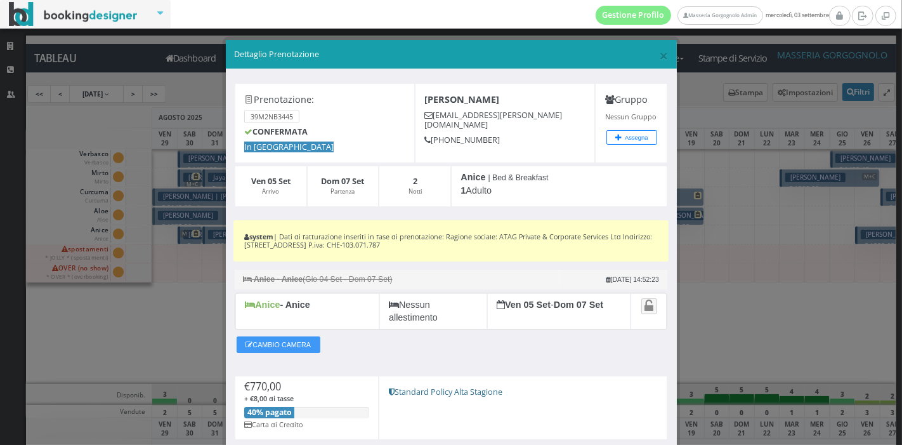
scroll to position [95, 0]
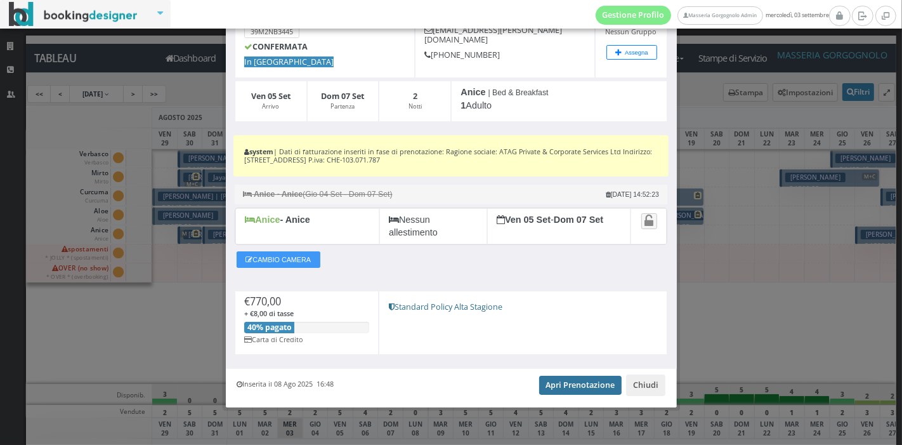
click at [554, 375] on link "Apri Prenotazione" at bounding box center [580, 384] width 83 height 19
click at [626, 385] on button "Chiudi" at bounding box center [645, 385] width 39 height 22
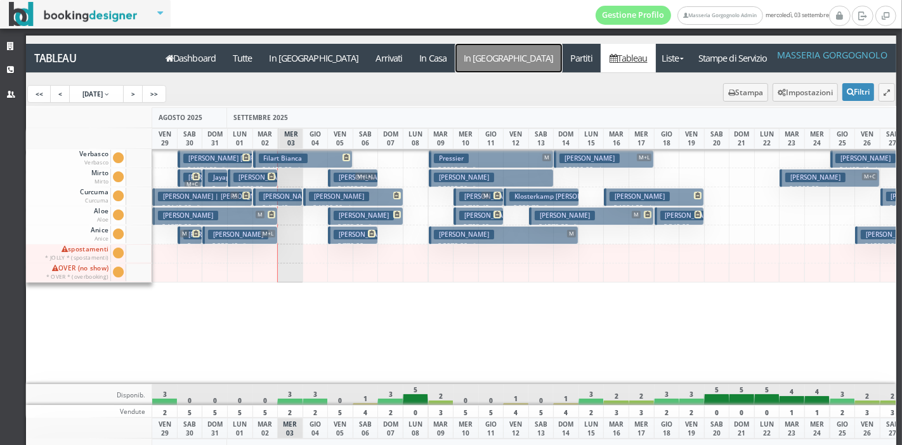
click at [455, 58] on a=pms-departure-reservations"] "In [GEOGRAPHIC_DATA]" at bounding box center [508, 58] width 107 height 29
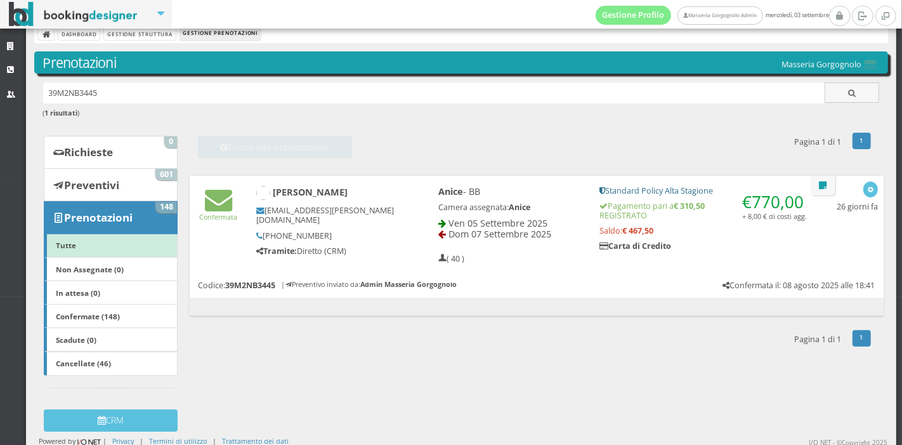
scroll to position [24, 0]
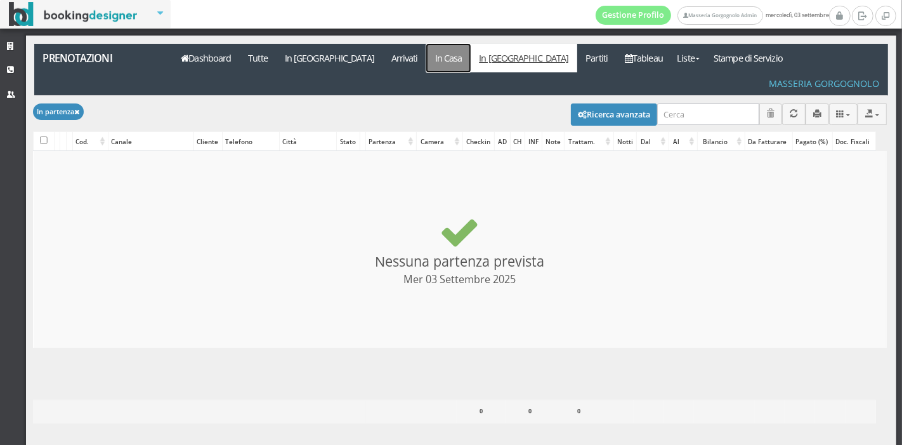
click at [426, 60] on link "In Casa" at bounding box center [448, 58] width 44 height 29
